Goal: Transaction & Acquisition: Purchase product/service

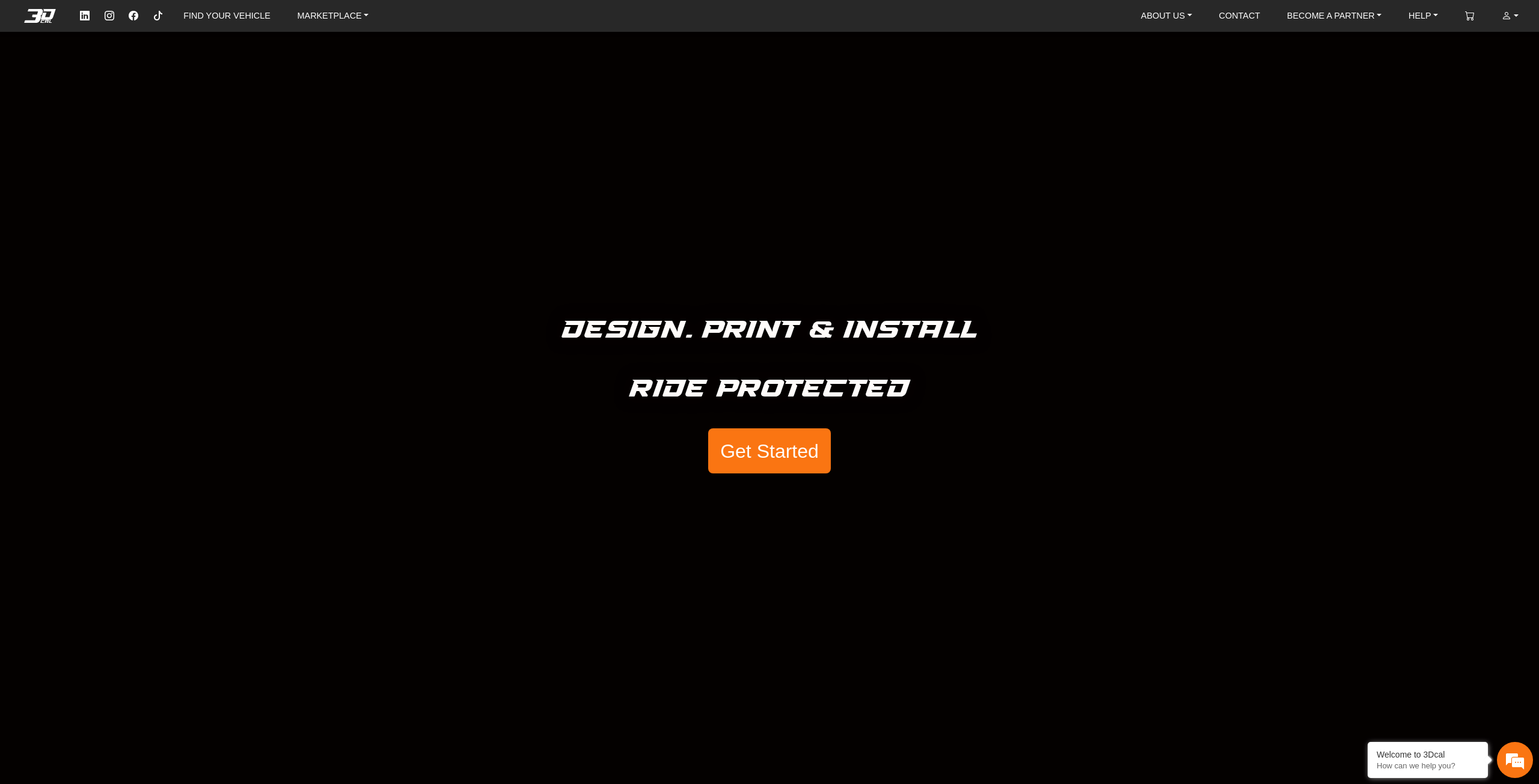
drag, startPoint x: 103, startPoint y: 502, endPoint x: 151, endPoint y: 248, distance: 258.5
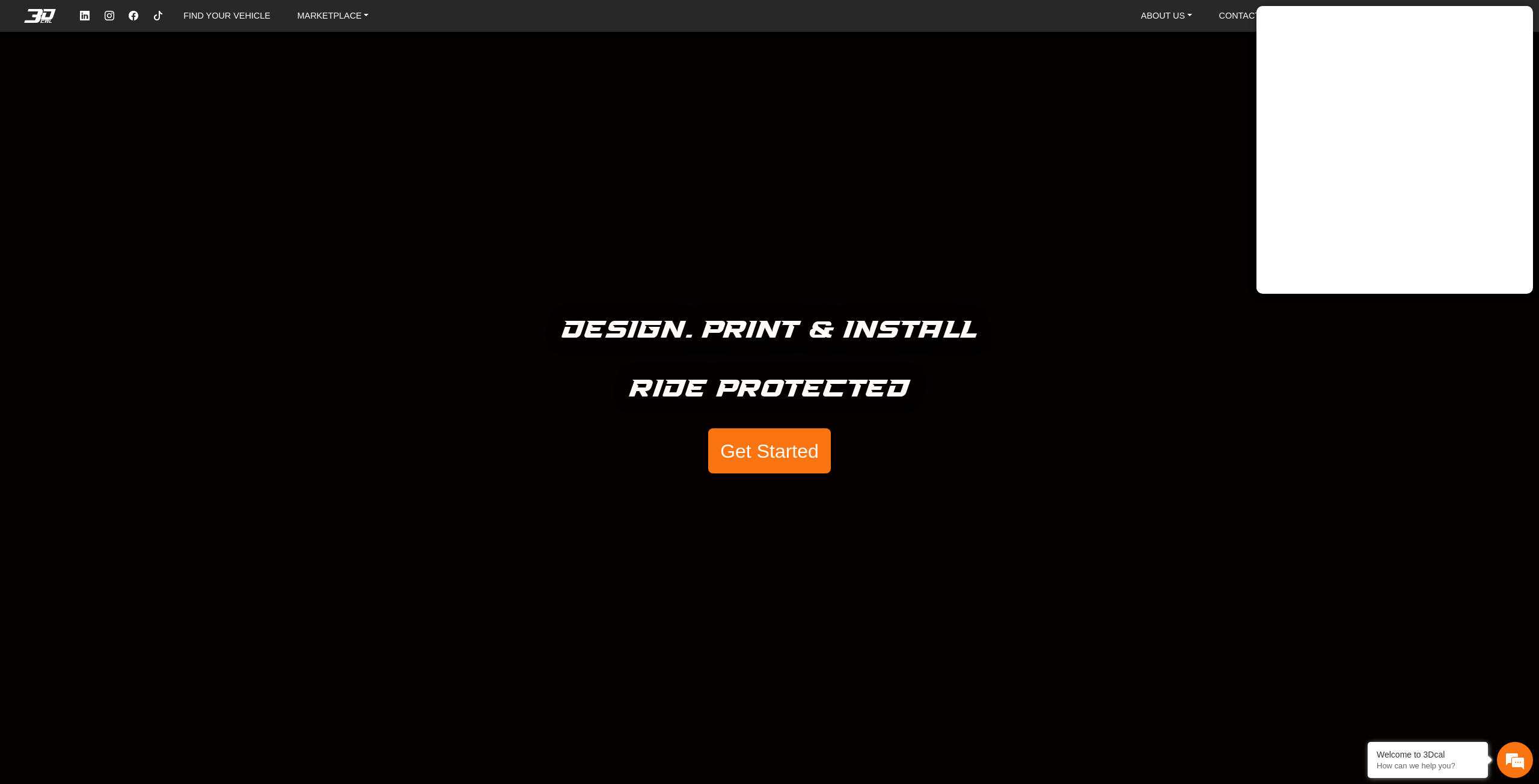
click at [979, 21] on div "FIND YOUR VEHICLE MARKETPLACE ABOUT US About Us Our Materials Blog CONTACT BECO…" at bounding box center [802, 16] width 1459 height 22
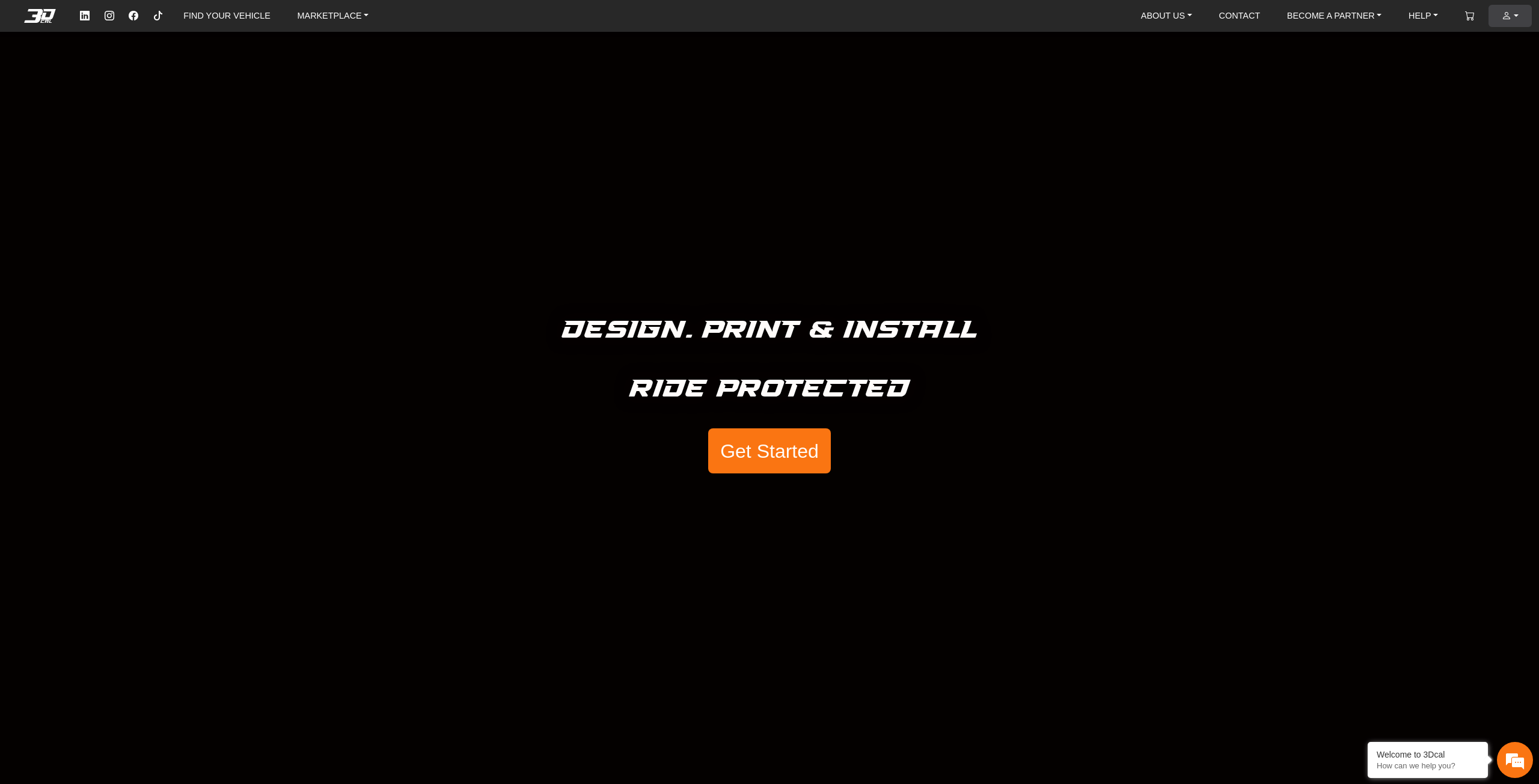
drag, startPoint x: 1490, startPoint y: 16, endPoint x: 1512, endPoint y: 24, distance: 23.4
click at [1512, 24] on li "ACCOUNT Your Account Your Designs Purchase History Log Out" at bounding box center [1510, 16] width 43 height 22
click at [1512, 24] on link "ACCOUNT" at bounding box center [1509, 16] width 26 height 22
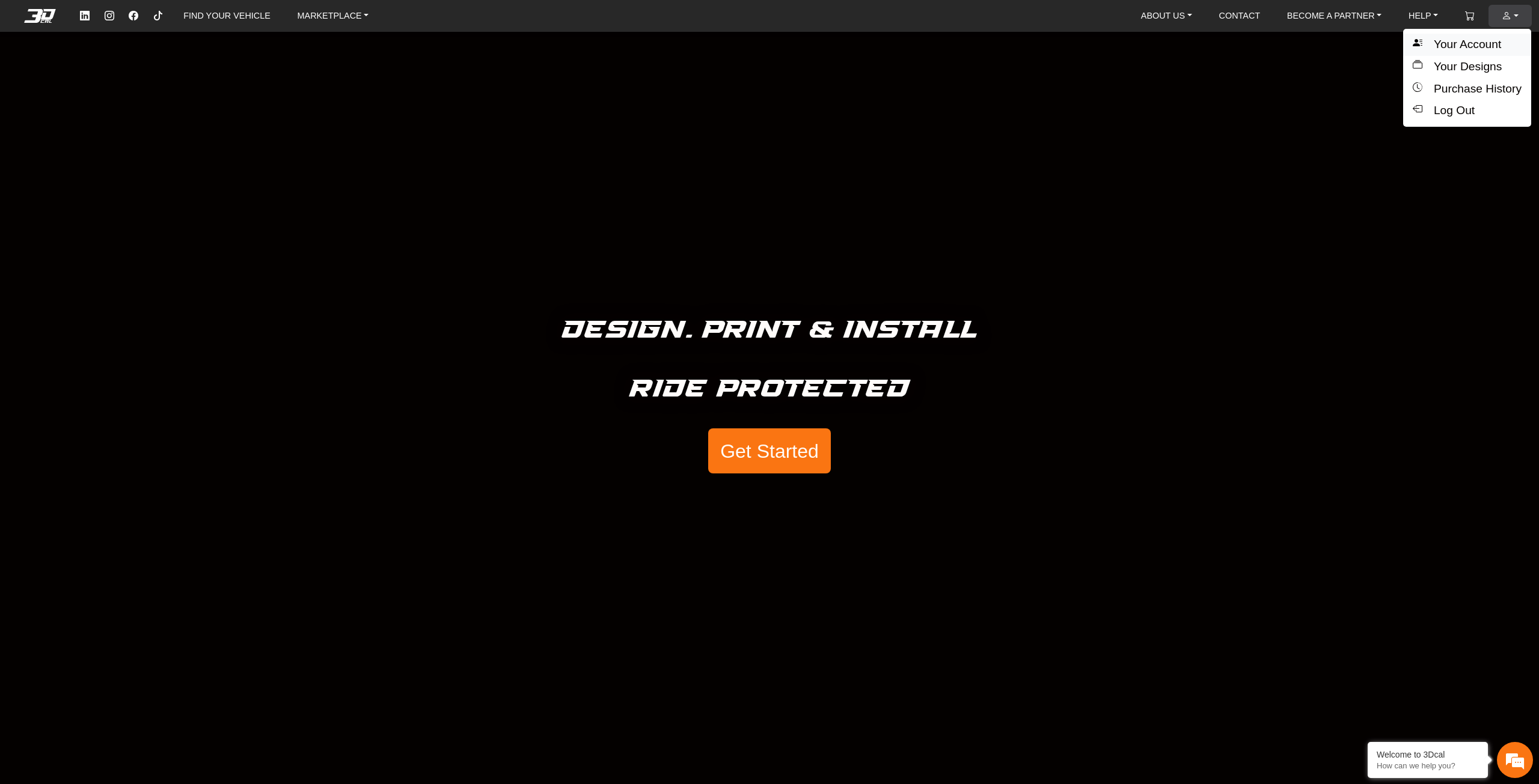
click at [1486, 44] on button "Your Account" at bounding box center [1466, 45] width 128 height 22
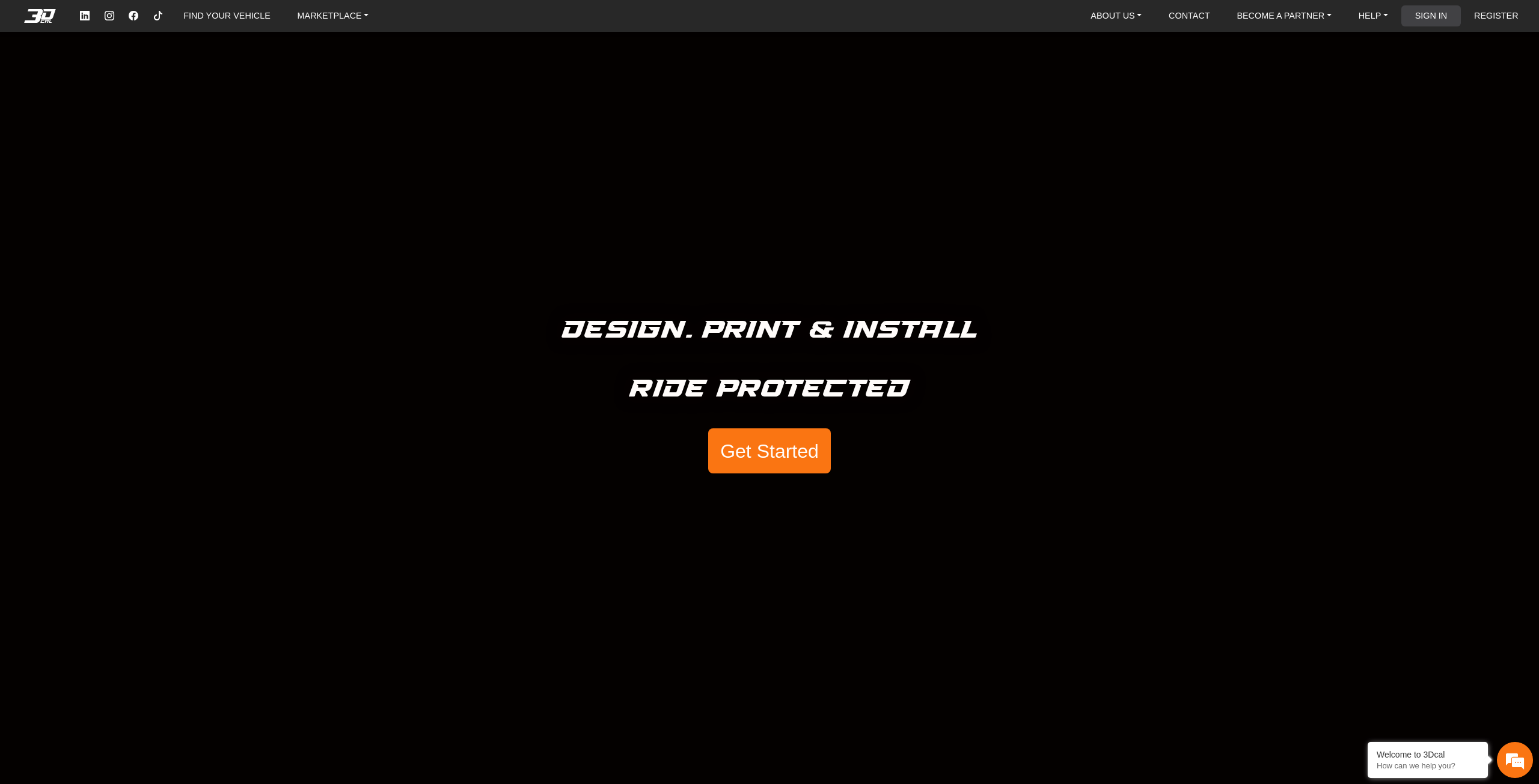
click at [1435, 17] on link "SIGN IN" at bounding box center [1431, 16] width 42 height 21
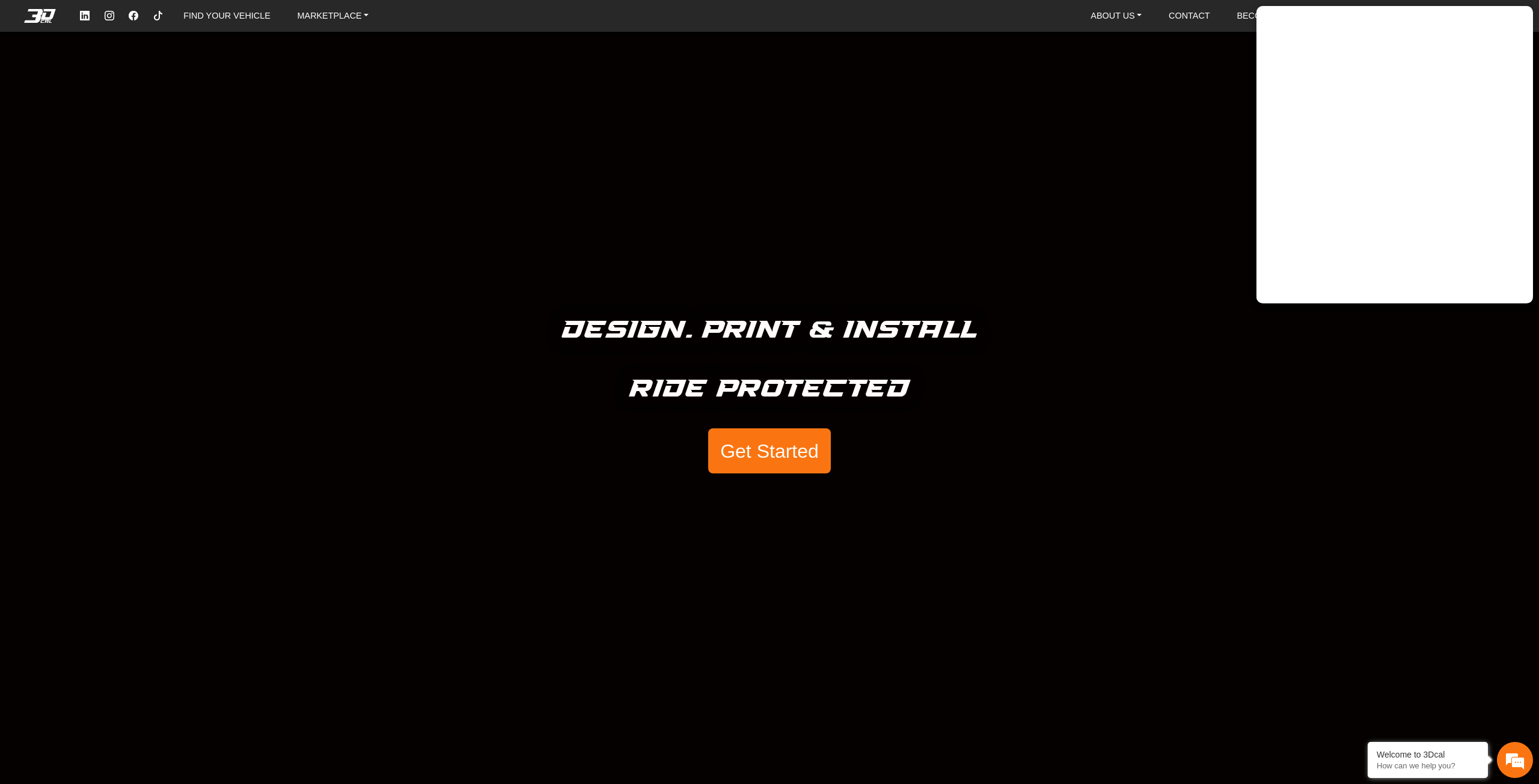
click at [575, 273] on div "Design. Print & Install Ride Protected Get Started" at bounding box center [770, 392] width 1539 height 784
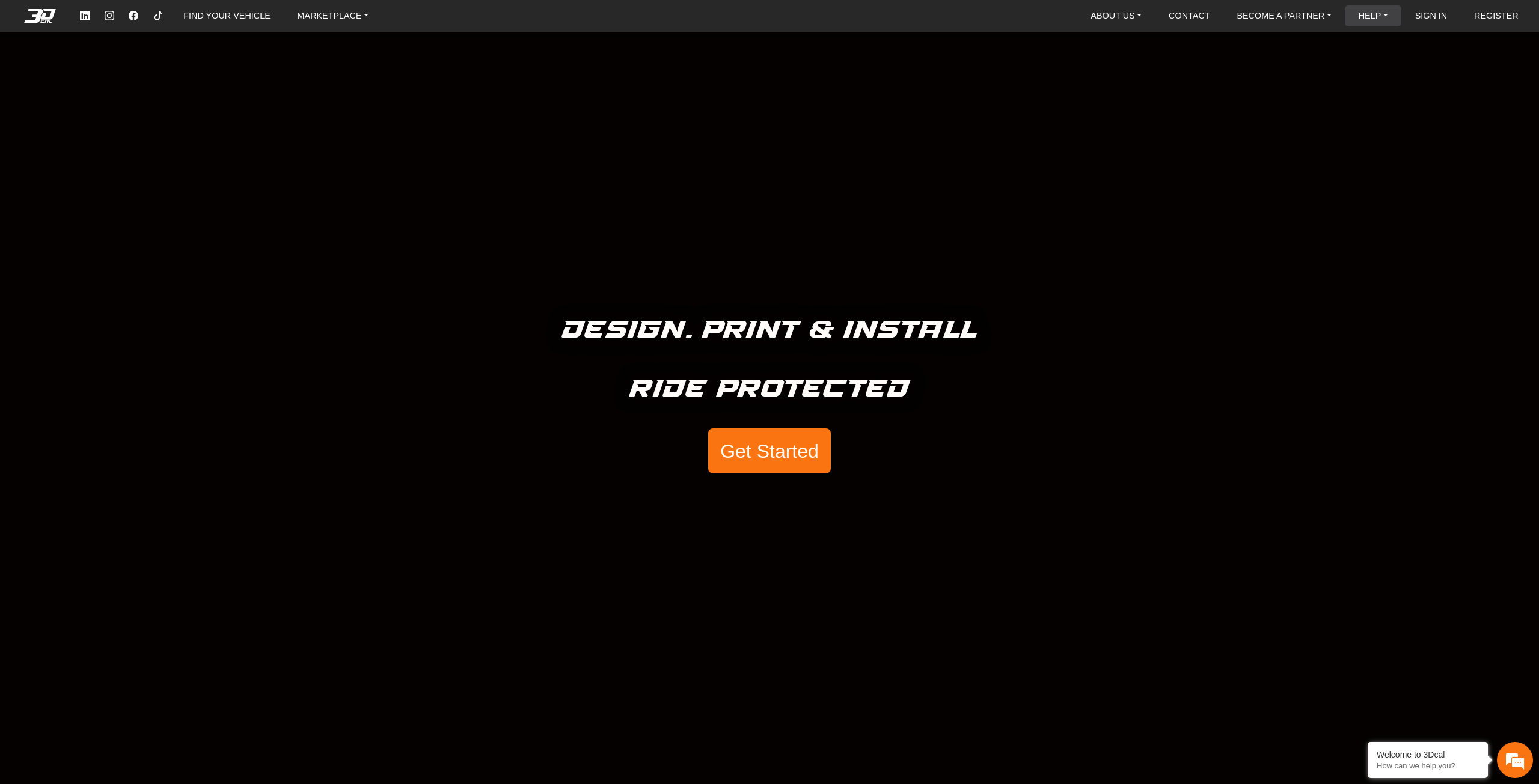
click at [1361, 12] on link "HELP" at bounding box center [1373, 16] width 39 height 21
click at [1303, 14] on link "BECOME A PARTNER" at bounding box center [1284, 16] width 104 height 21
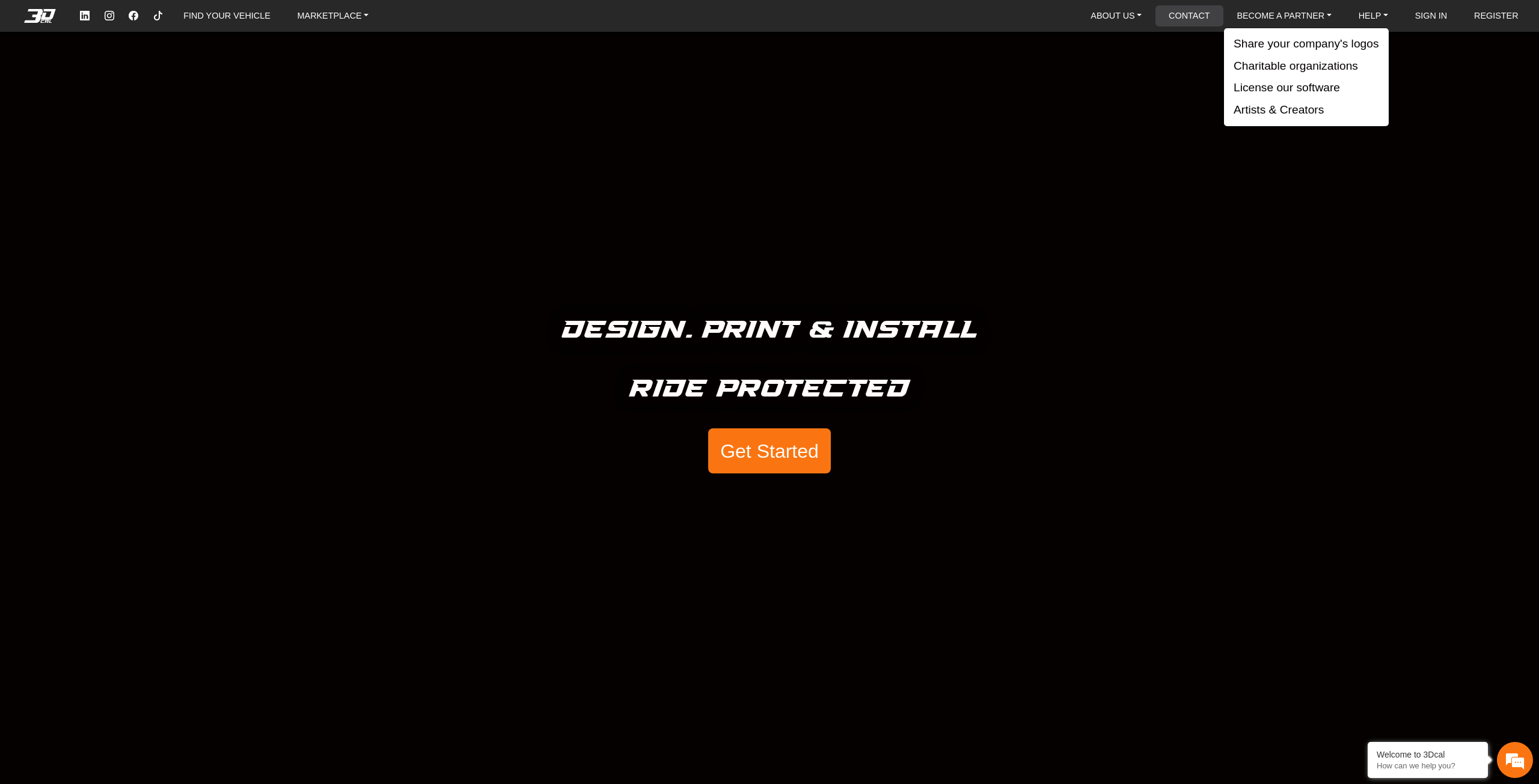
click at [1196, 22] on link "CONTACT" at bounding box center [1188, 16] width 51 height 21
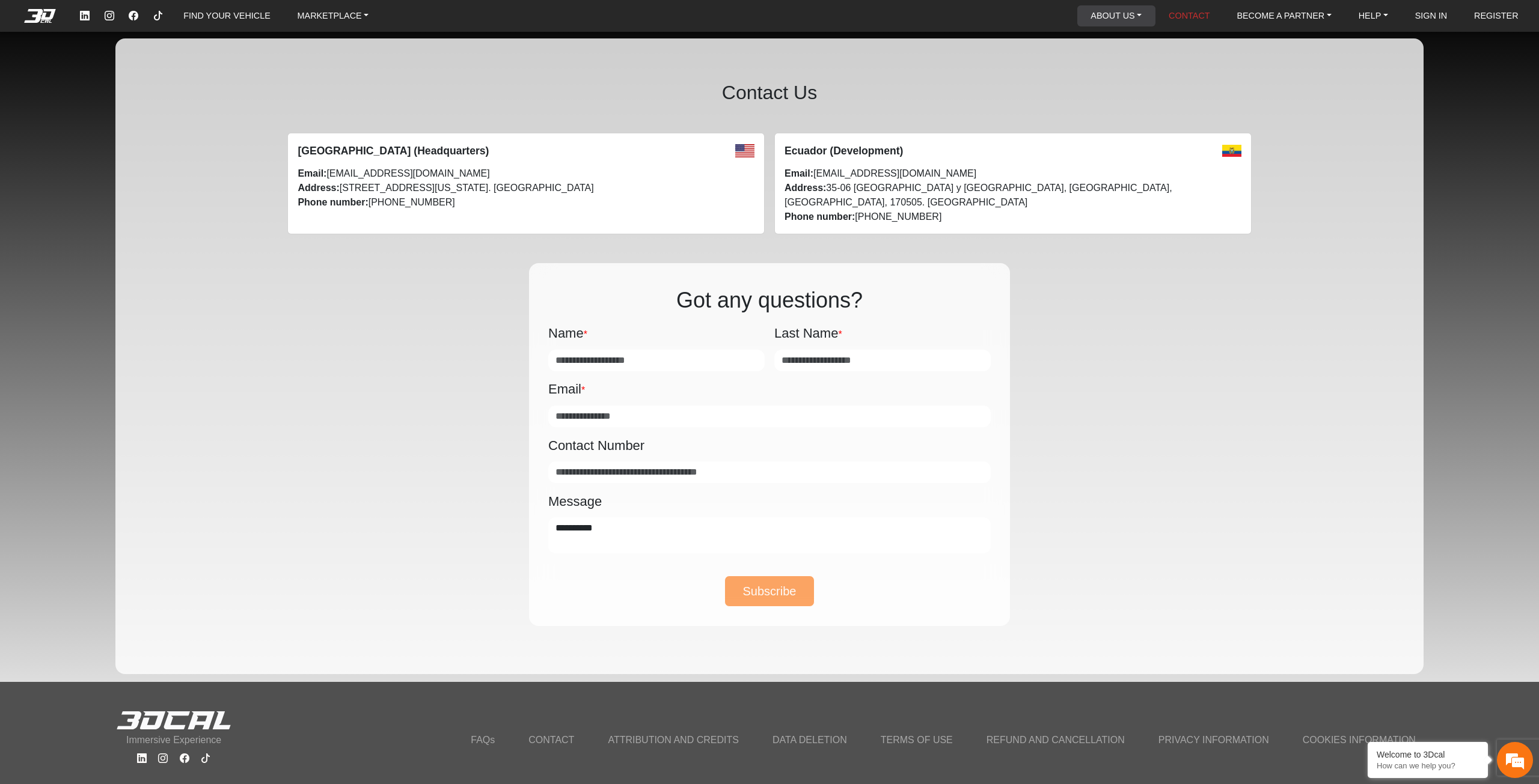
click at [1130, 22] on link "ABOUT US" at bounding box center [1116, 16] width 61 height 21
click at [1115, 44] on button "About Us" at bounding box center [1125, 44] width 95 height 22
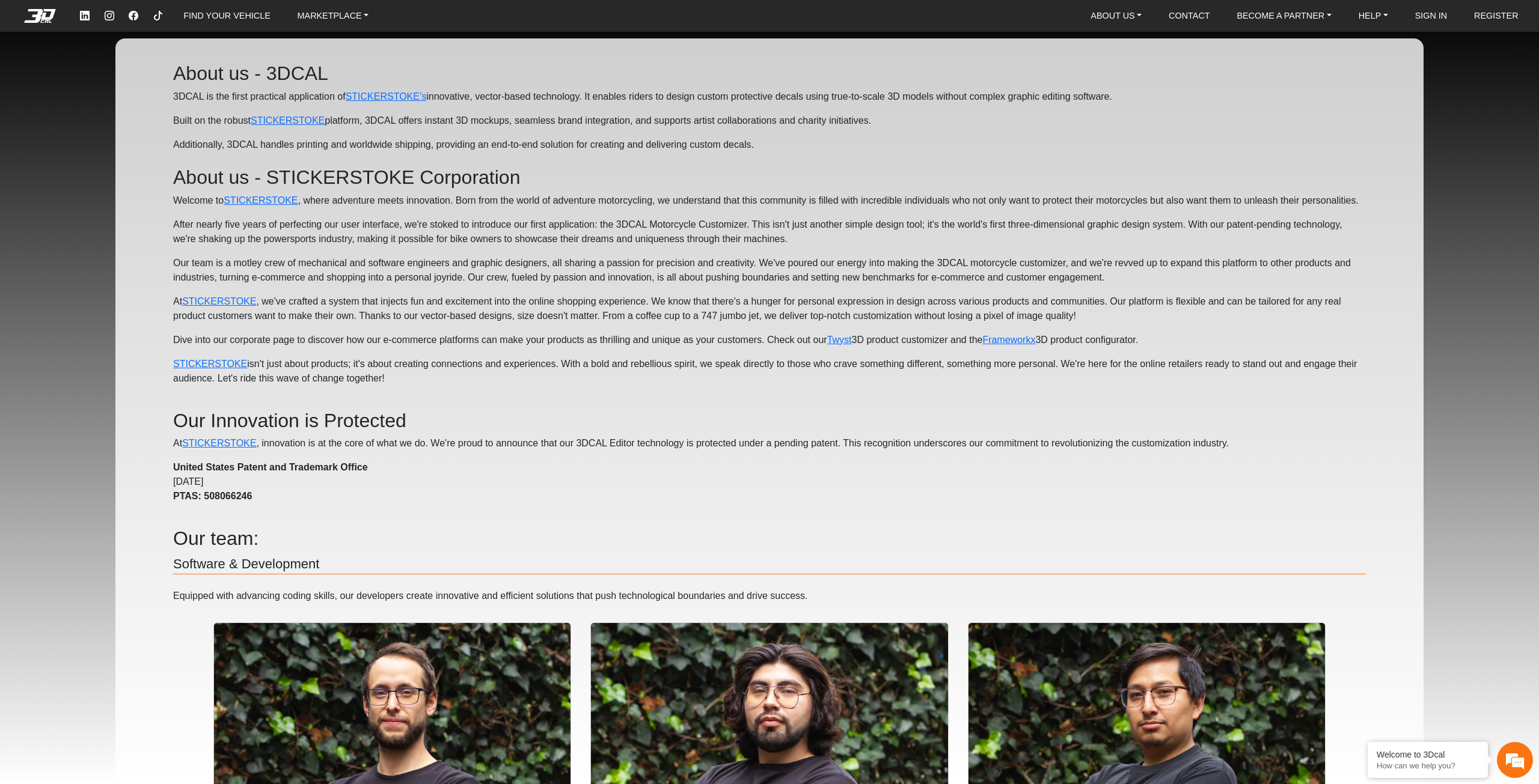
click at [35, 16] on em at bounding box center [39, 16] width 48 height 14
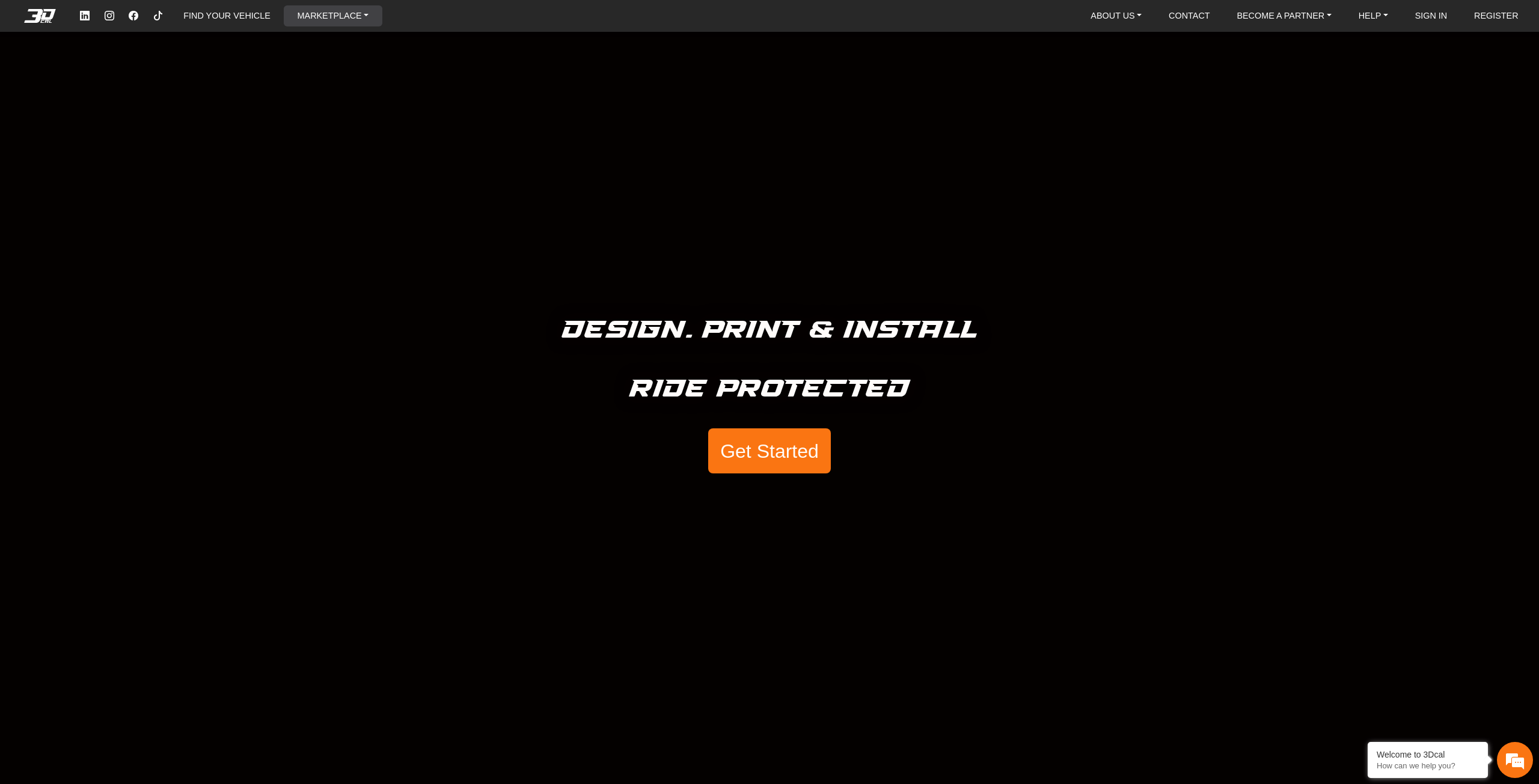
click at [313, 14] on link "MARKETPLACE" at bounding box center [333, 16] width 81 height 21
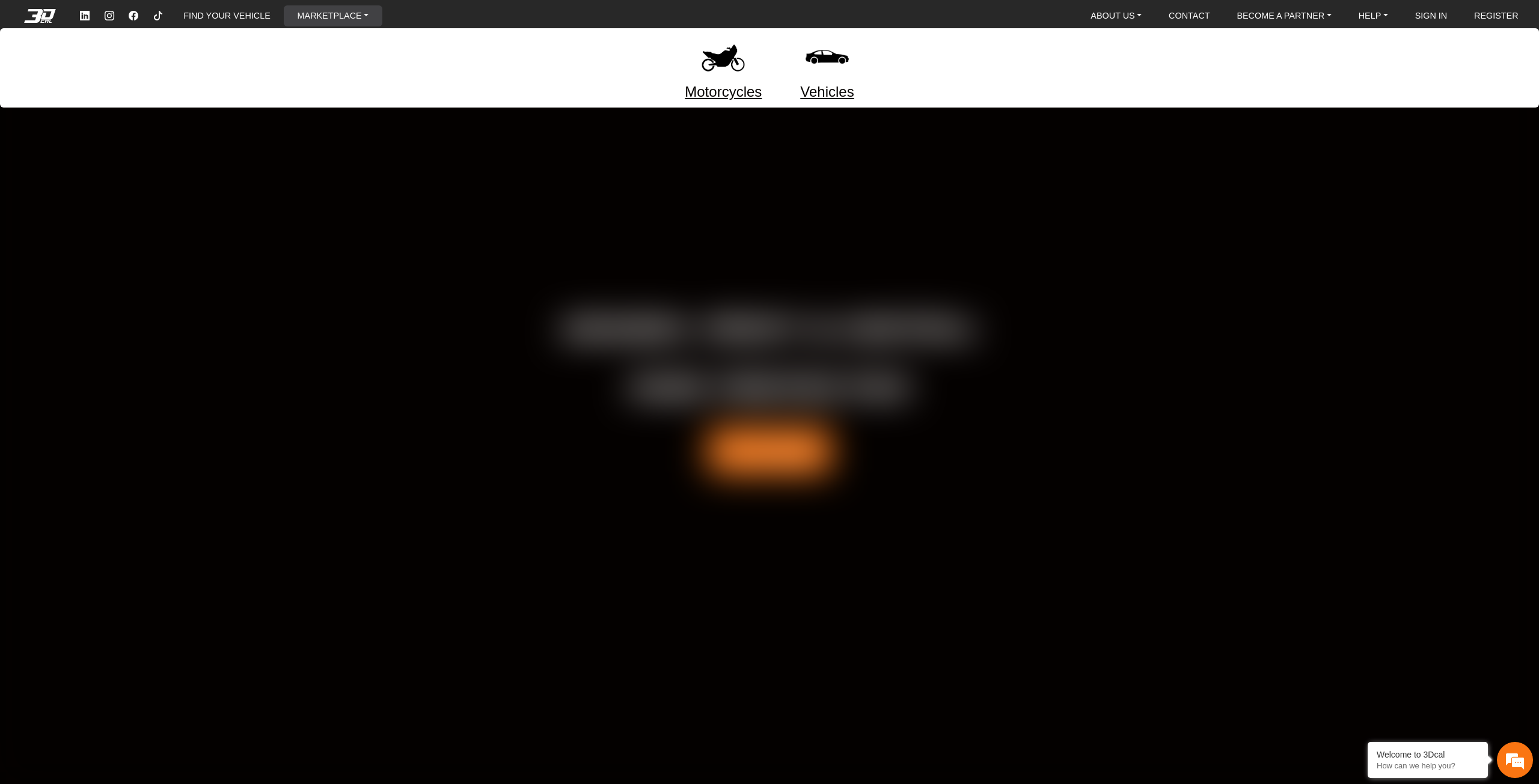
click at [741, 76] on img at bounding box center [723, 57] width 51 height 51
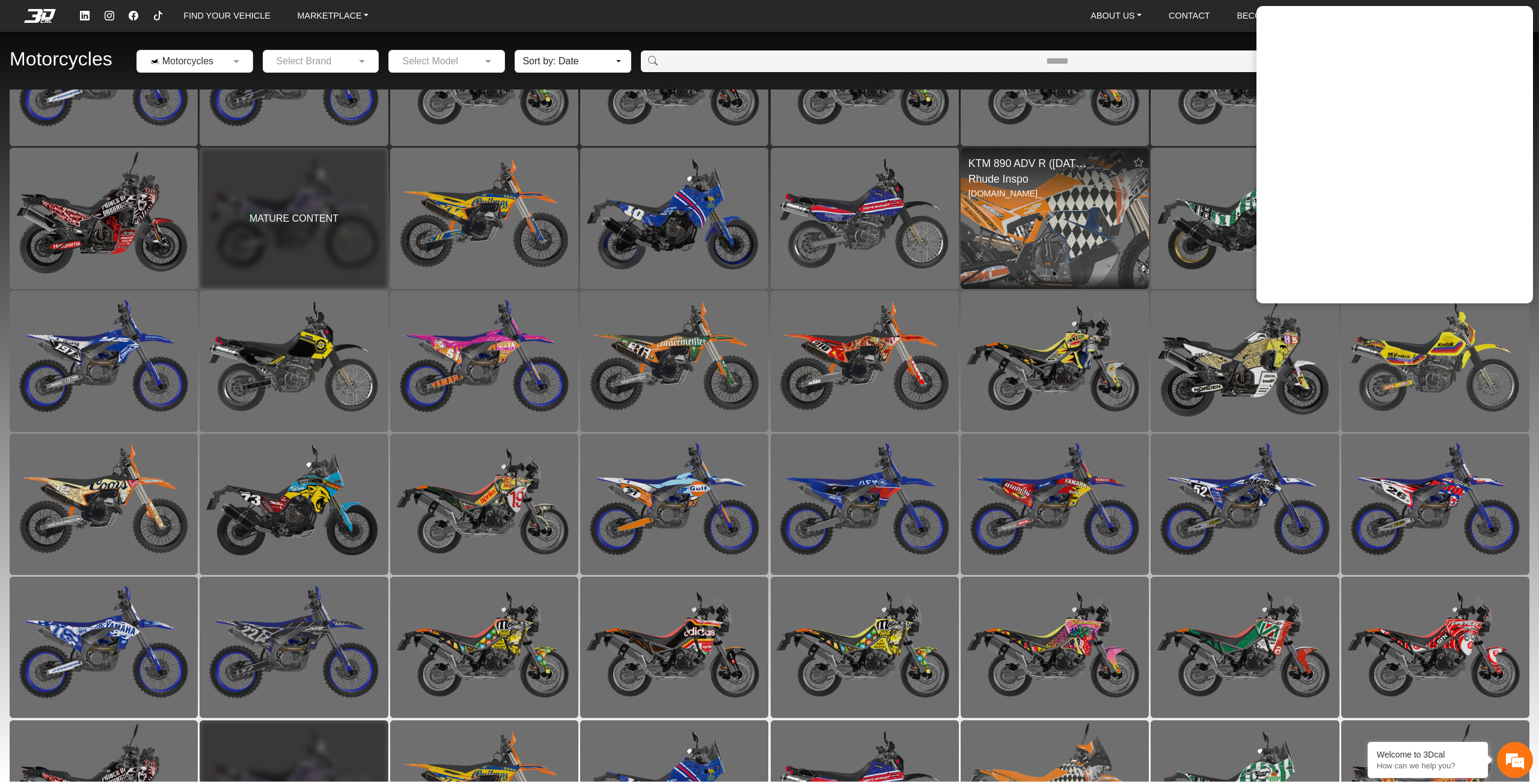
scroll to position [591, 0]
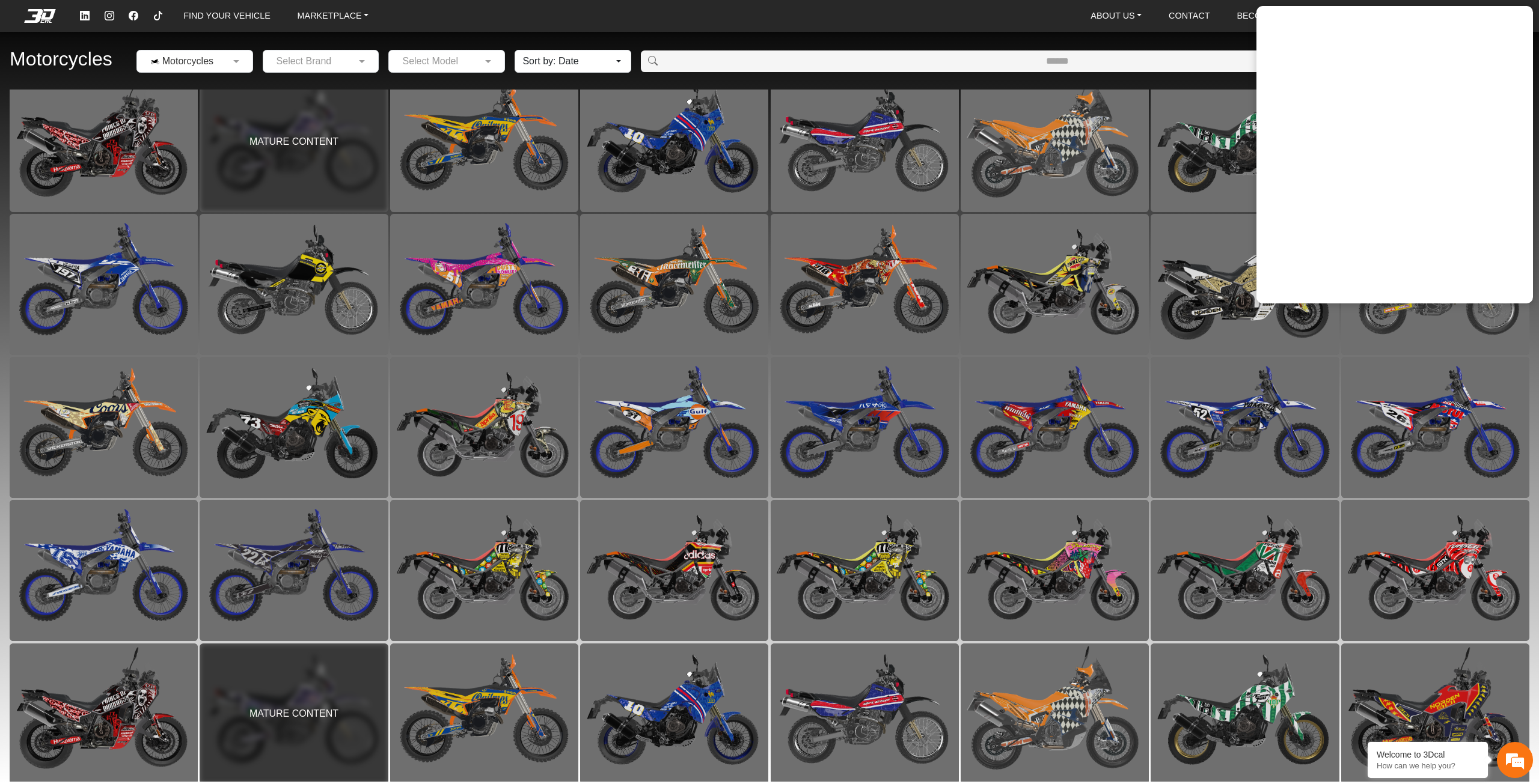
click at [966, 36] on div "Motorcycles × Motorcycles Select Brand Select Model Sort by: Date Date Populari…" at bounding box center [770, 61] width 1539 height 56
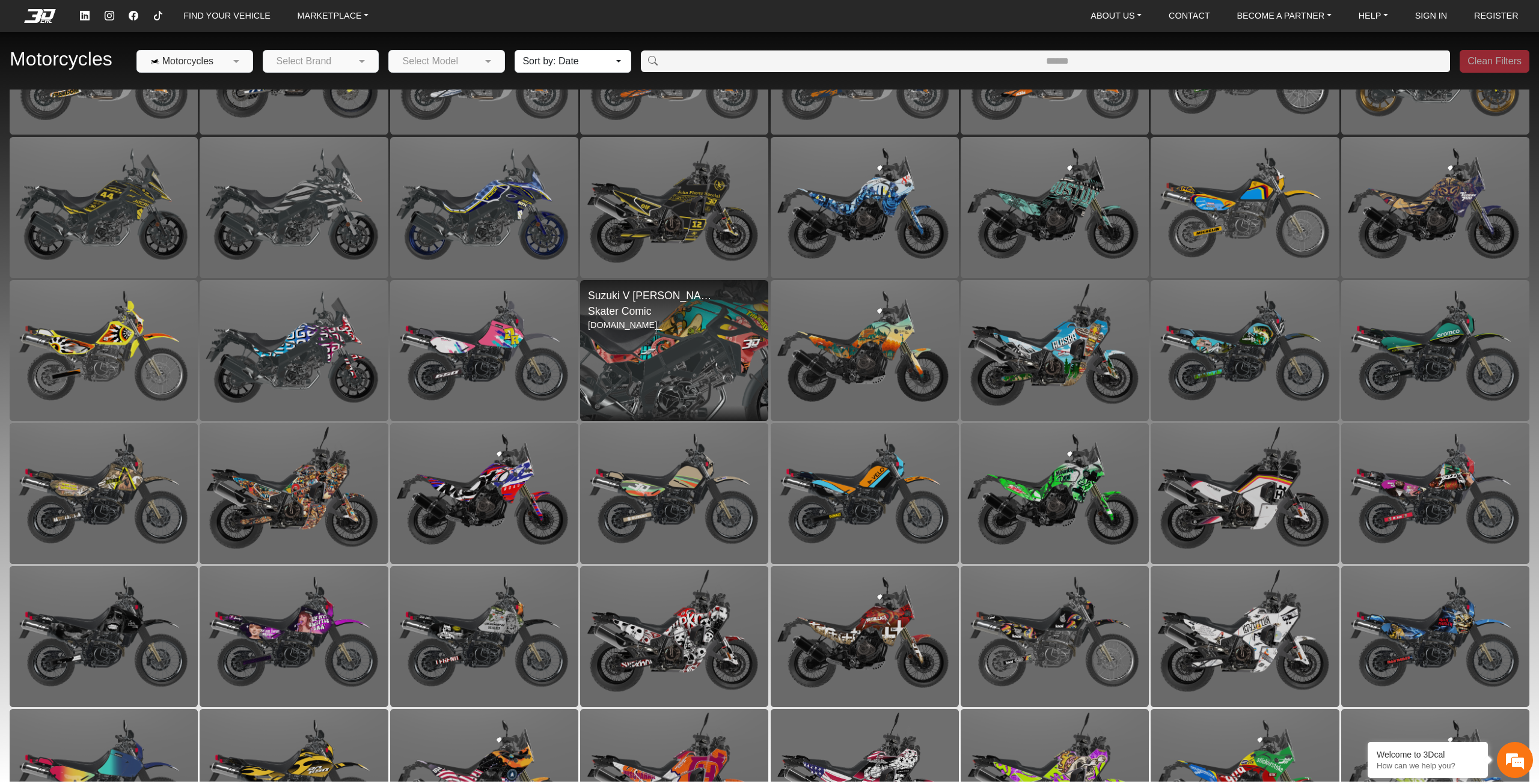
scroll to position [2875, 0]
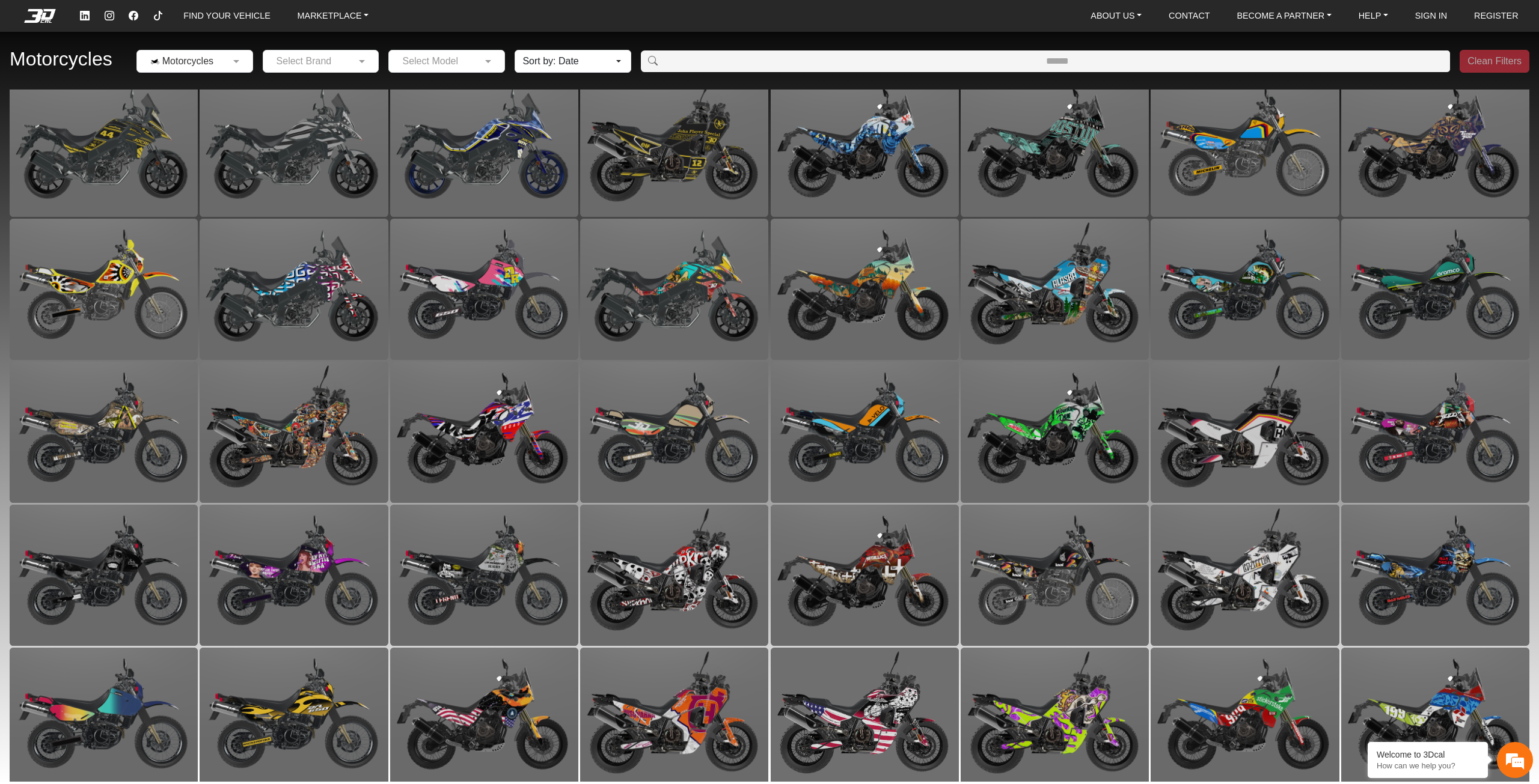
click at [330, 61] on input "text" at bounding box center [309, 61] width 79 height 14
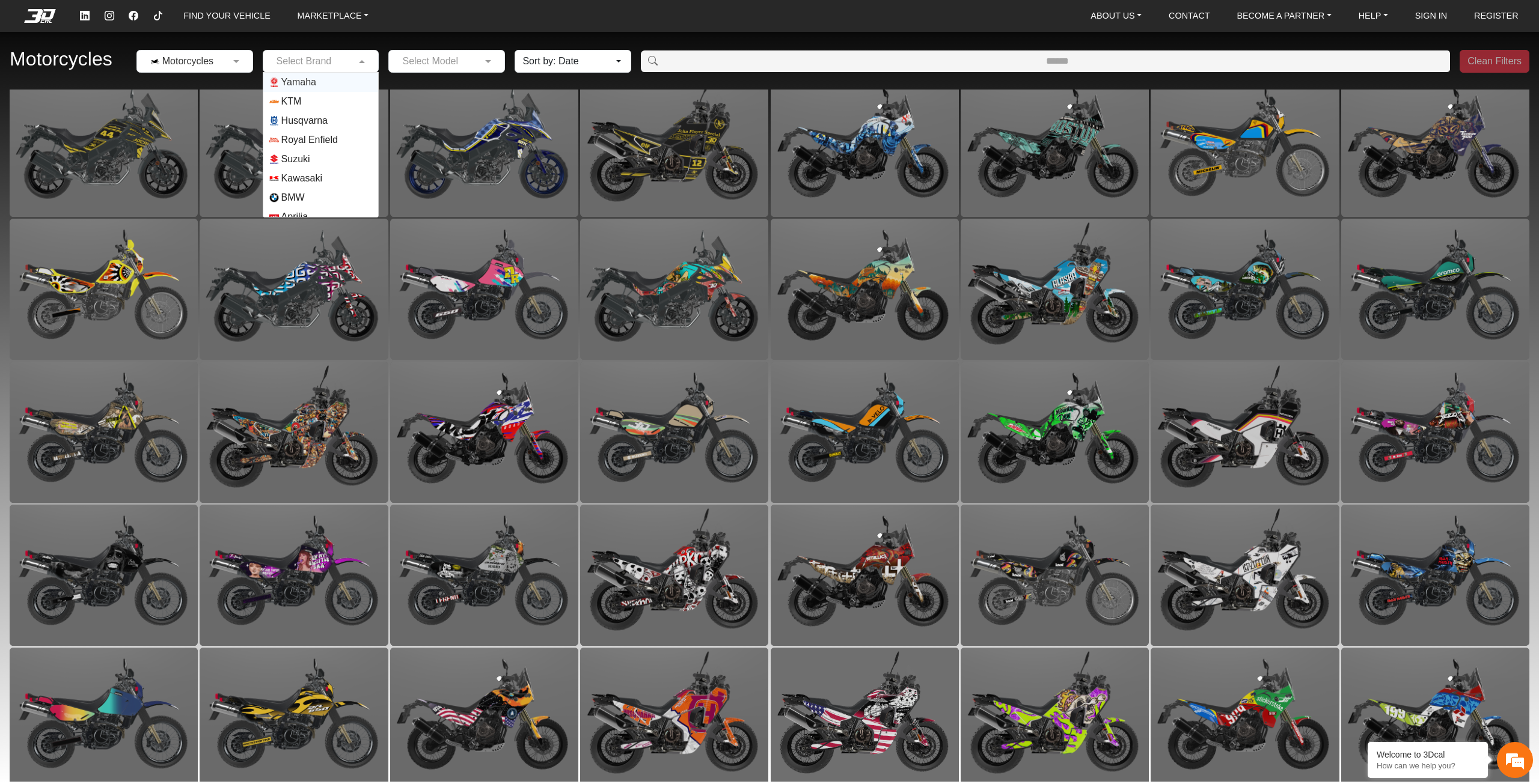
click at [322, 82] on span "Yamaha" at bounding box center [321, 82] width 103 height 9
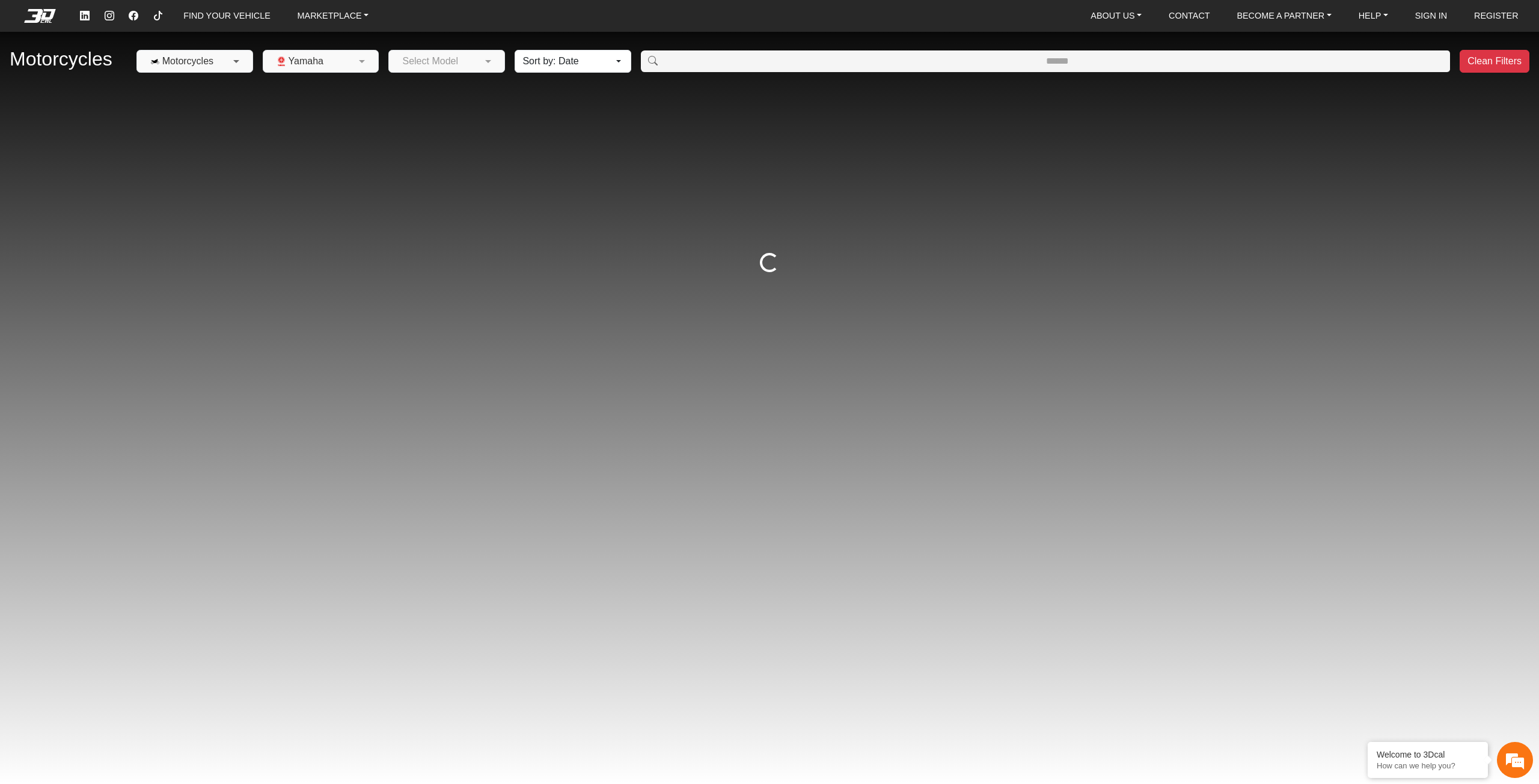
click at [231, 55] on span at bounding box center [238, 61] width 15 height 14
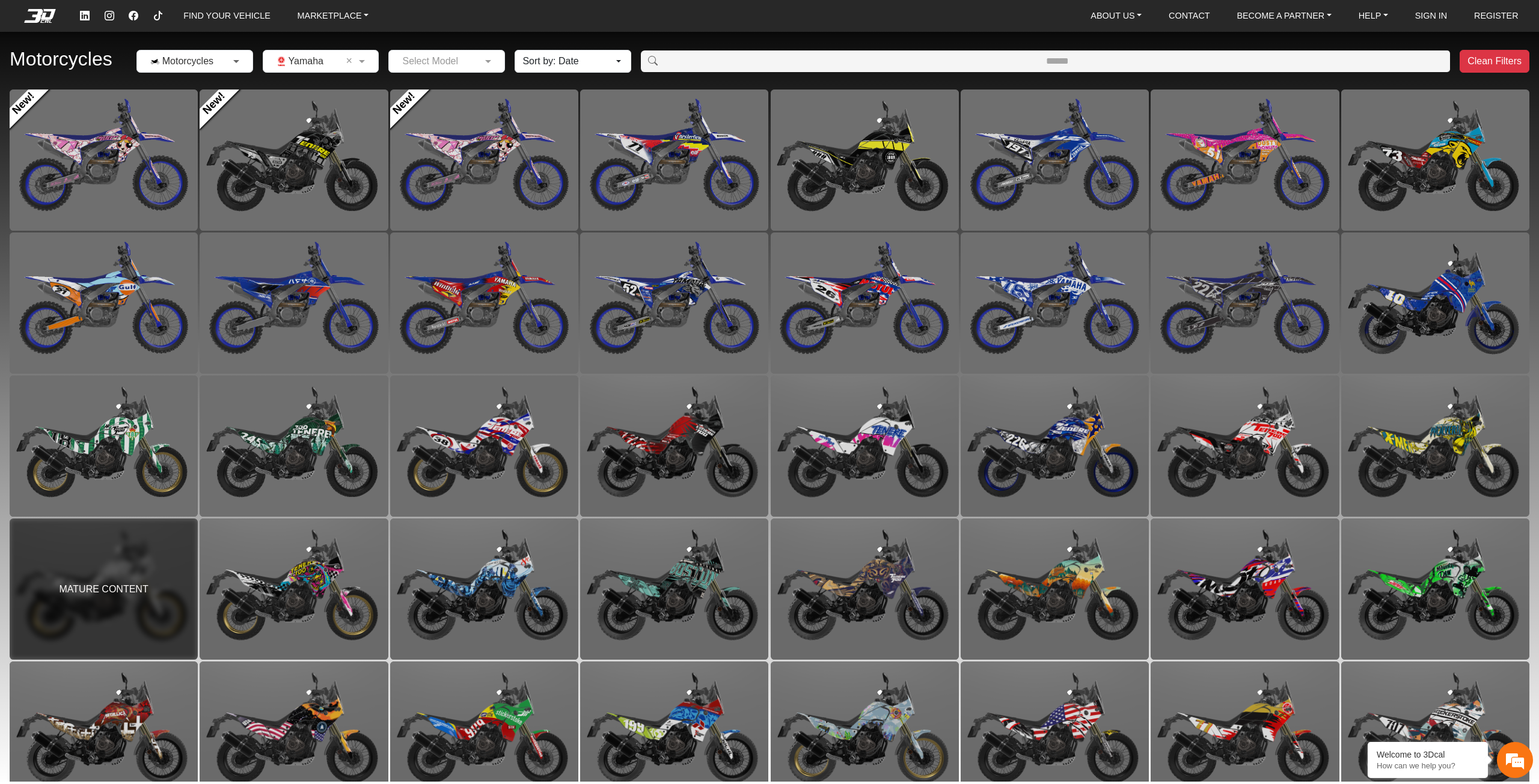
click at [231, 55] on span at bounding box center [238, 61] width 15 height 14
click at [445, 61] on input "text" at bounding box center [434, 61] width 79 height 14
click at [455, 88] on span "Ténéré 700" at bounding box center [431, 82] width 49 height 14
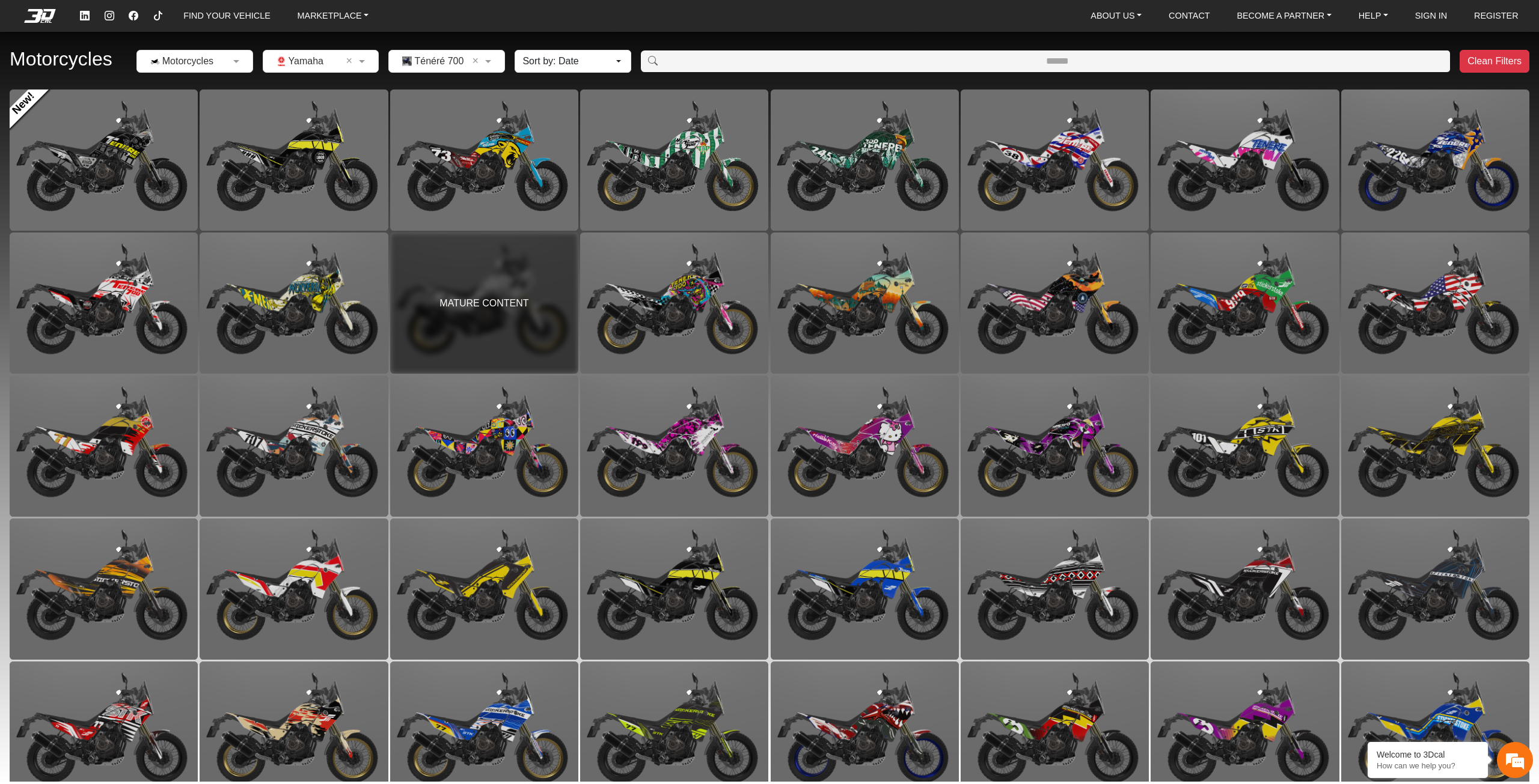
click at [564, 57] on button "Sort by: Date" at bounding box center [573, 61] width 117 height 23
click at [558, 105] on link "Popularity" at bounding box center [572, 108] width 116 height 19
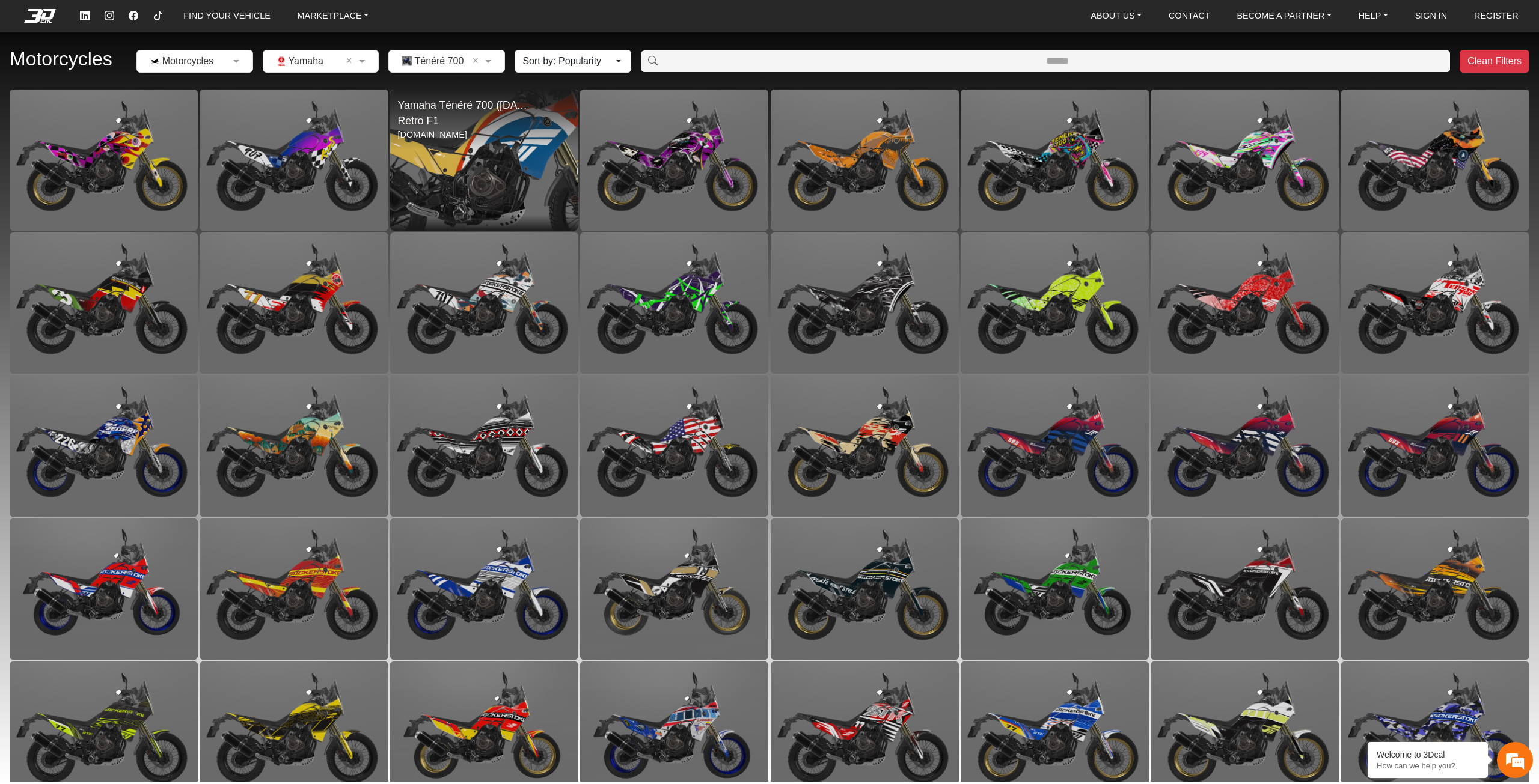
click at [518, 167] on img at bounding box center [484, 160] width 376 height 282
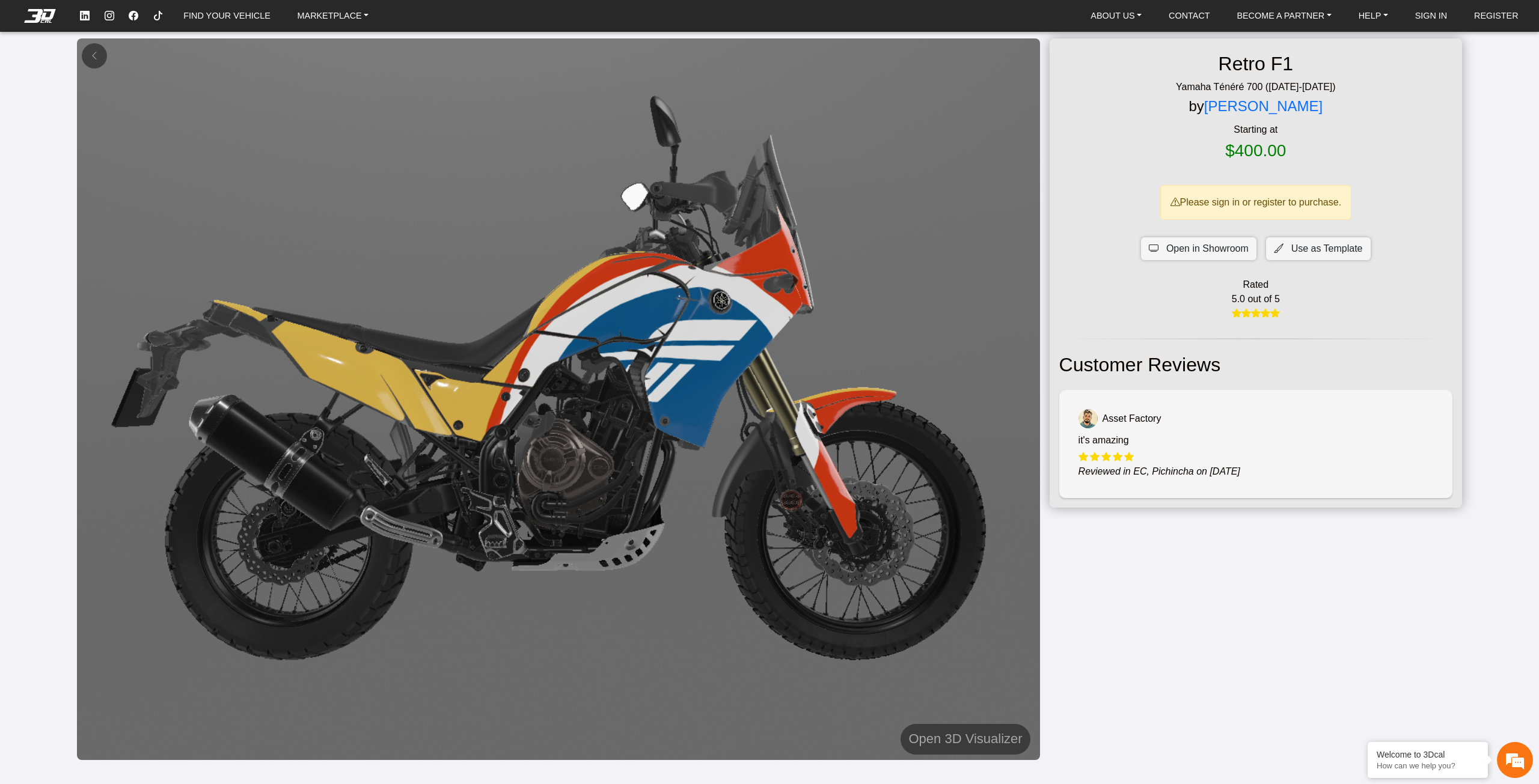
click at [1092, 417] on img at bounding box center [1088, 419] width 19 height 19
click at [1125, 423] on span "Asset Factory" at bounding box center [1132, 418] width 59 height 14
click at [1145, 459] on div "Asset Factory it's amazing Reviewed in EC, Pichincha on [DATE]" at bounding box center [1256, 444] width 393 height 108
drag, startPoint x: 1157, startPoint y: 467, endPoint x: 1147, endPoint y: 478, distance: 14.9
click at [1157, 469] on icon "Reviewed in EC, Pichincha on [DATE]" at bounding box center [1159, 471] width 161 height 10
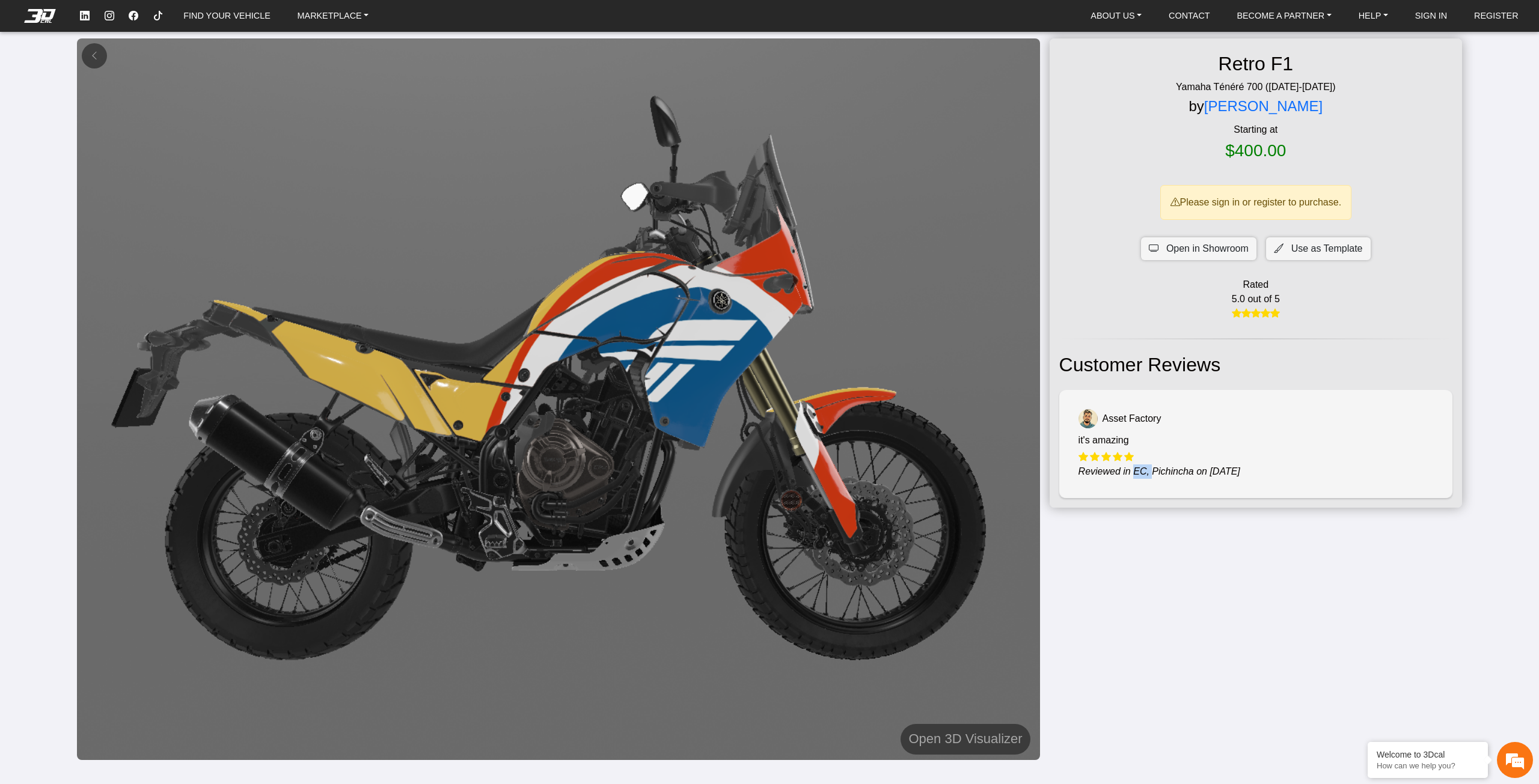
drag, startPoint x: 1147, startPoint y: 478, endPoint x: 1124, endPoint y: 474, distance: 23.3
click at [1129, 475] on div "Asset Factory it's amazing Reviewed in EC, Pichincha on [DATE]" at bounding box center [1256, 444] width 393 height 108
click at [1109, 471] on icon "Reviewed in EC, Pichincha on [DATE]" at bounding box center [1159, 471] width 161 height 10
drag, startPoint x: 1109, startPoint y: 471, endPoint x: 1165, endPoint y: 461, distance: 56.9
click at [1111, 471] on icon "Reviewed in EC, Pichincha on [DATE]" at bounding box center [1159, 471] width 161 height 10
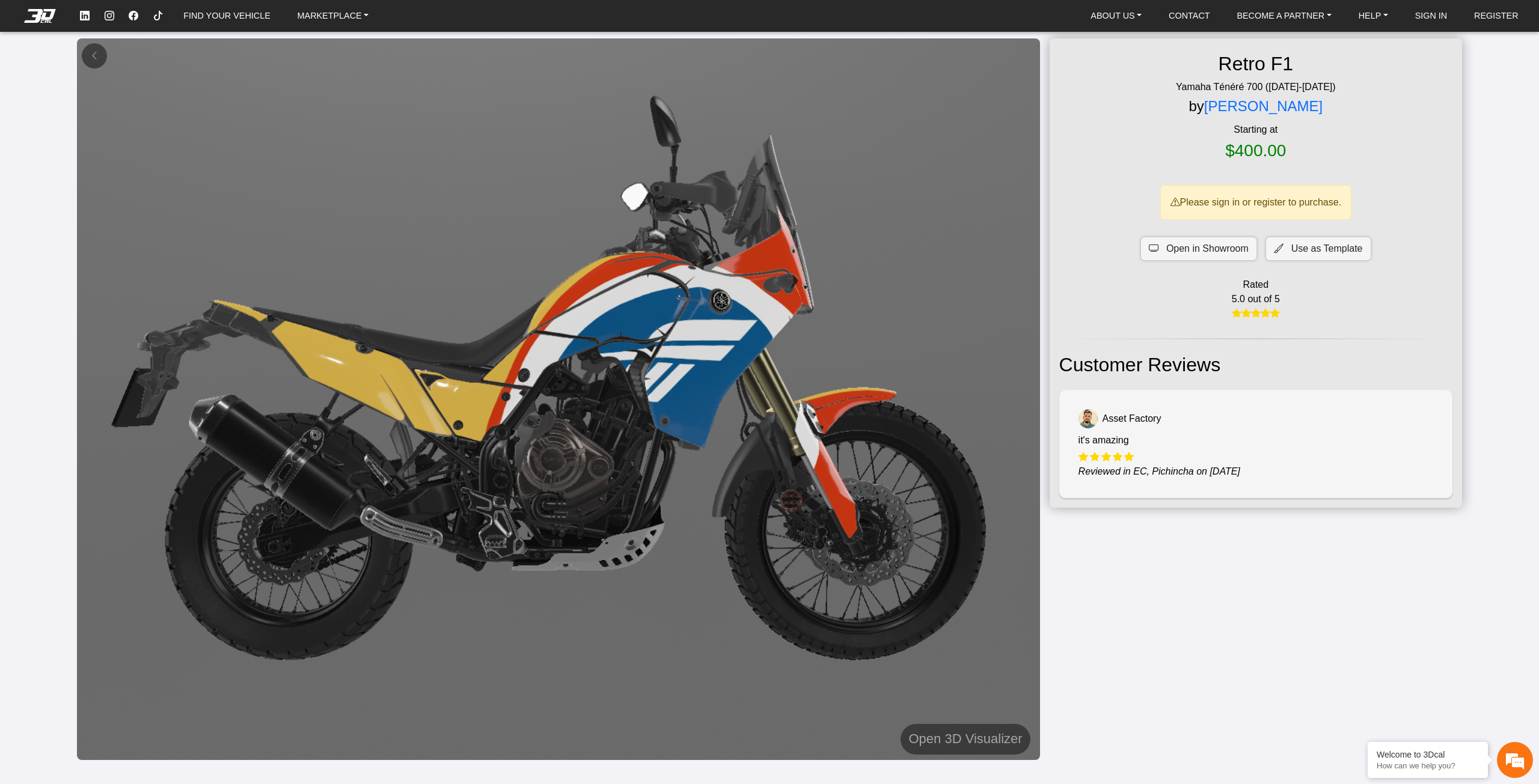
click at [1204, 450] on div at bounding box center [1255, 456] width 355 height 14
click at [589, 330] on img at bounding box center [558, 399] width 963 height 721
drag, startPoint x: 589, startPoint y: 330, endPoint x: 757, endPoint y: 334, distance: 168.0
click at [757, 334] on img at bounding box center [558, 399] width 963 height 721
click at [942, 746] on h5 "Open 3D Visualizer" at bounding box center [965, 739] width 113 height 22
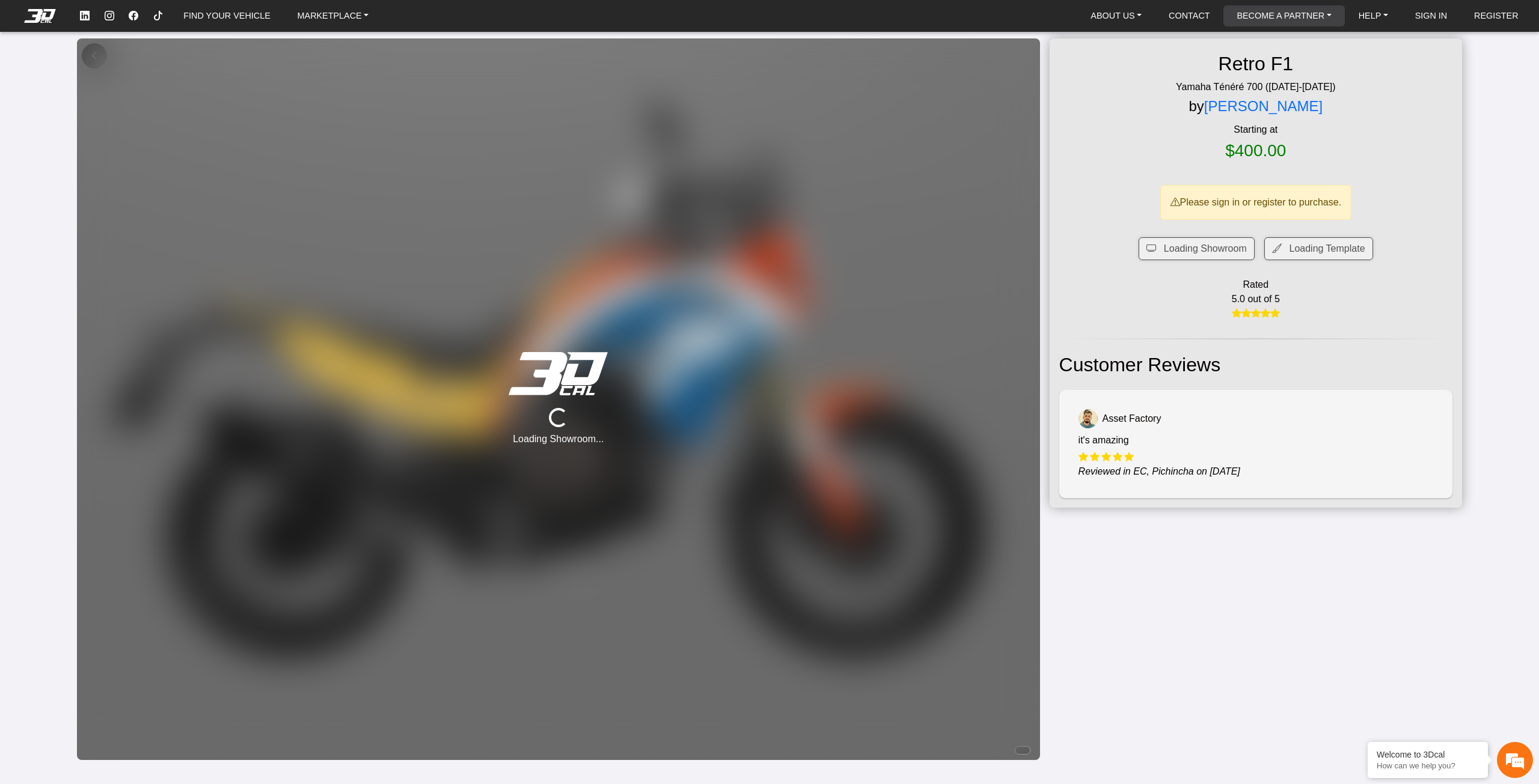
click at [1319, 11] on link "BECOME A PARTNER" at bounding box center [1284, 16] width 104 height 21
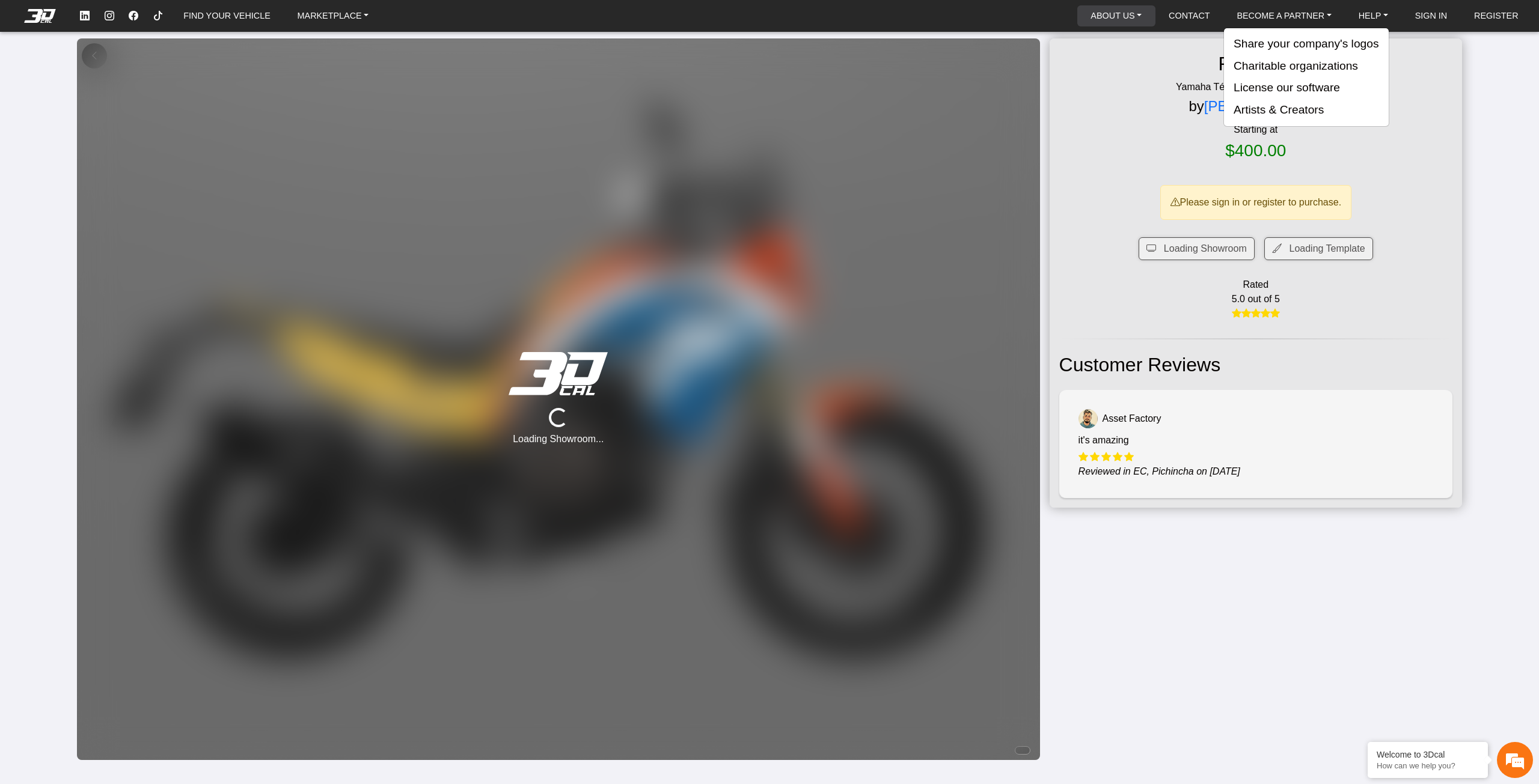
drag, startPoint x: 1126, startPoint y: 30, endPoint x: 1115, endPoint y: 23, distance: 13.0
click at [1126, 30] on nav "FIND YOUR VEHICLE MARKETPLACE ABOUT US About Us Our Materials Blog CONTACT BECO…" at bounding box center [770, 16] width 1539 height 32
click at [1113, 20] on link "ABOUT US" at bounding box center [1116, 16] width 61 height 21
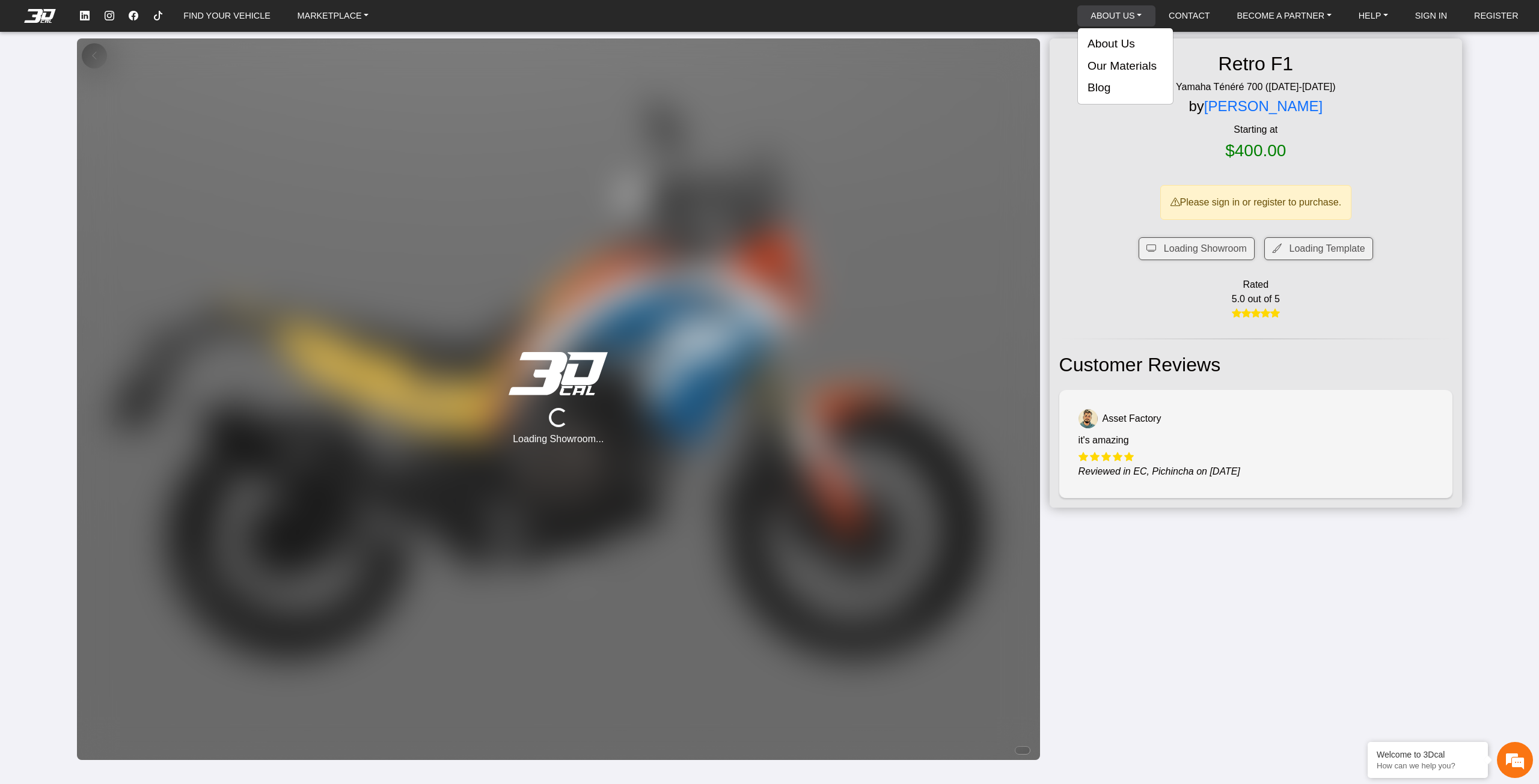
click at [1112, 20] on link "ABOUT US" at bounding box center [1116, 16] width 61 height 21
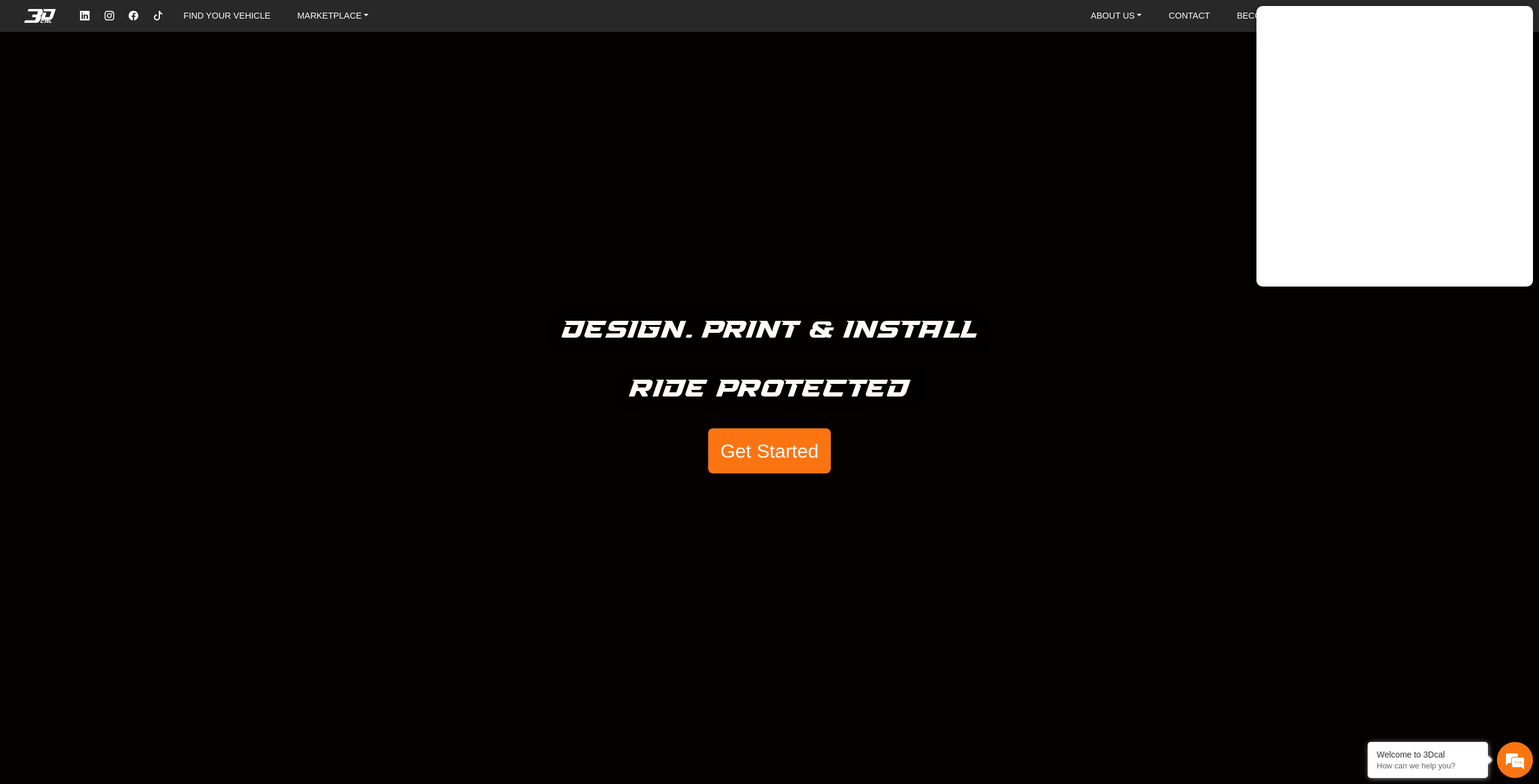
click at [1077, 135] on div "Design. Print & Install Ride Protected Get Started" at bounding box center [770, 392] width 1539 height 784
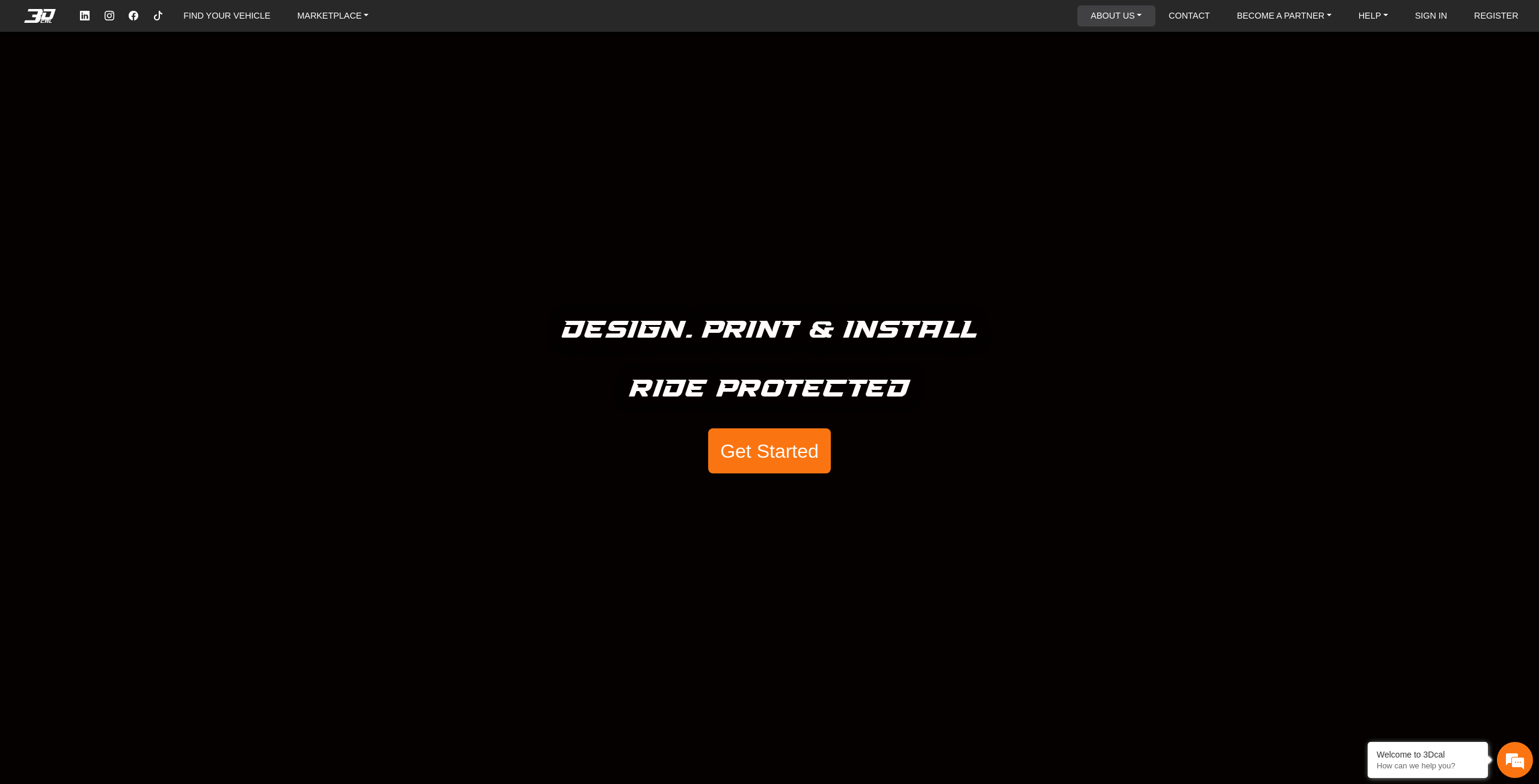
click at [1124, 10] on link "ABOUT US" at bounding box center [1116, 16] width 61 height 21
